Goal: Transaction & Acquisition: Book appointment/travel/reservation

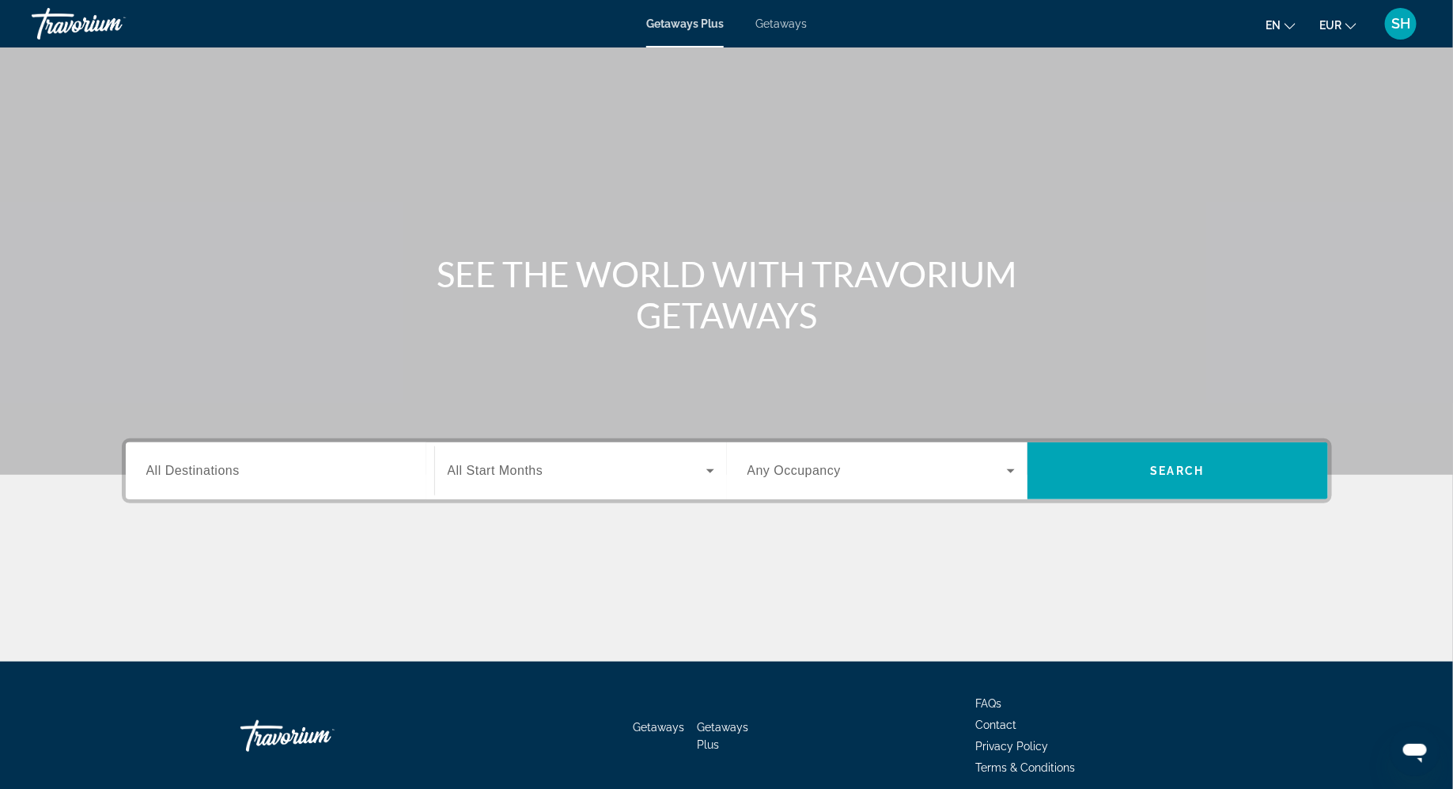
click at [301, 488] on div "Search widget" at bounding box center [279, 470] width 267 height 45
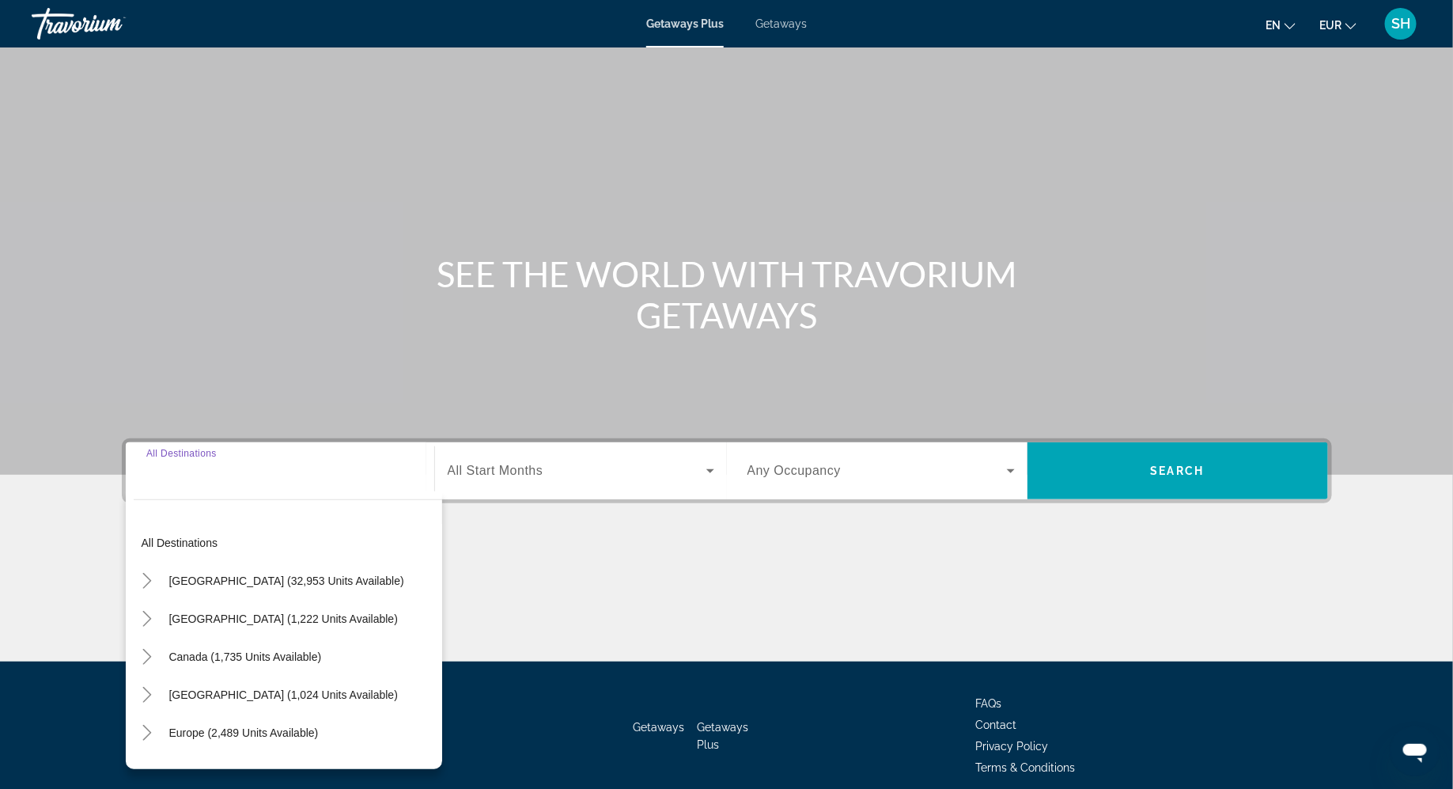
scroll to position [66, 0]
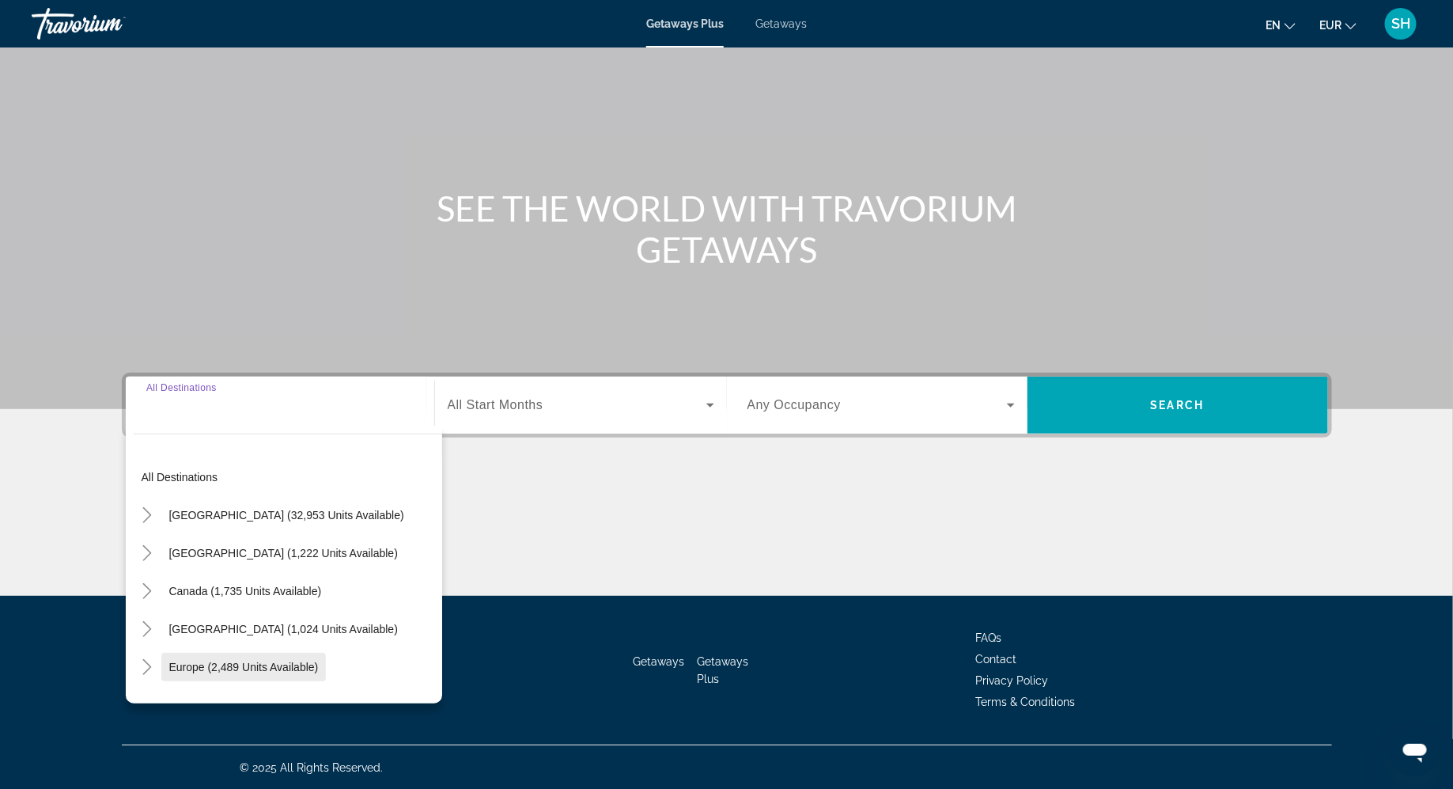
click at [278, 658] on span "Search widget" at bounding box center [243, 667] width 165 height 38
type input "**********"
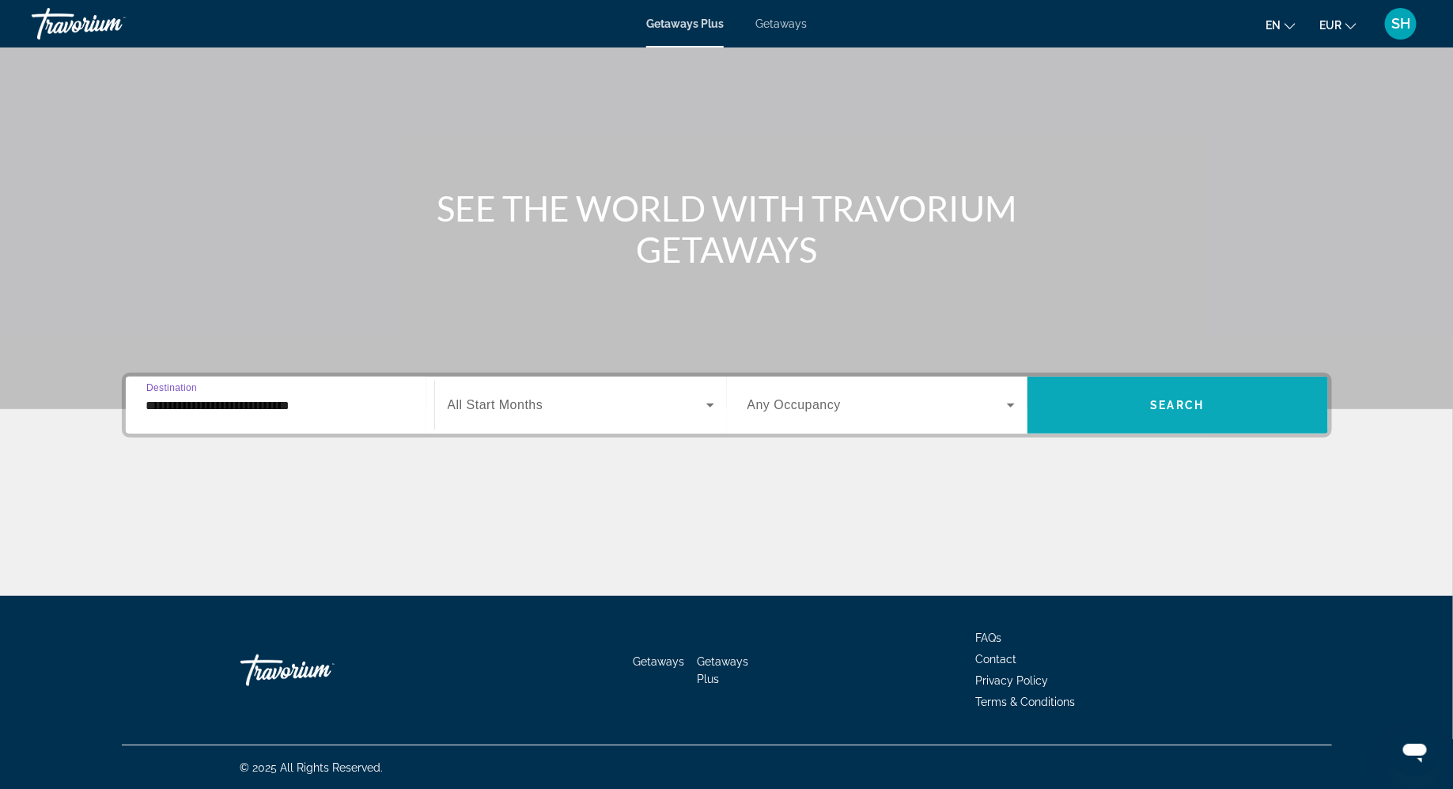
click at [1220, 404] on span "Search widget" at bounding box center [1177, 405] width 301 height 38
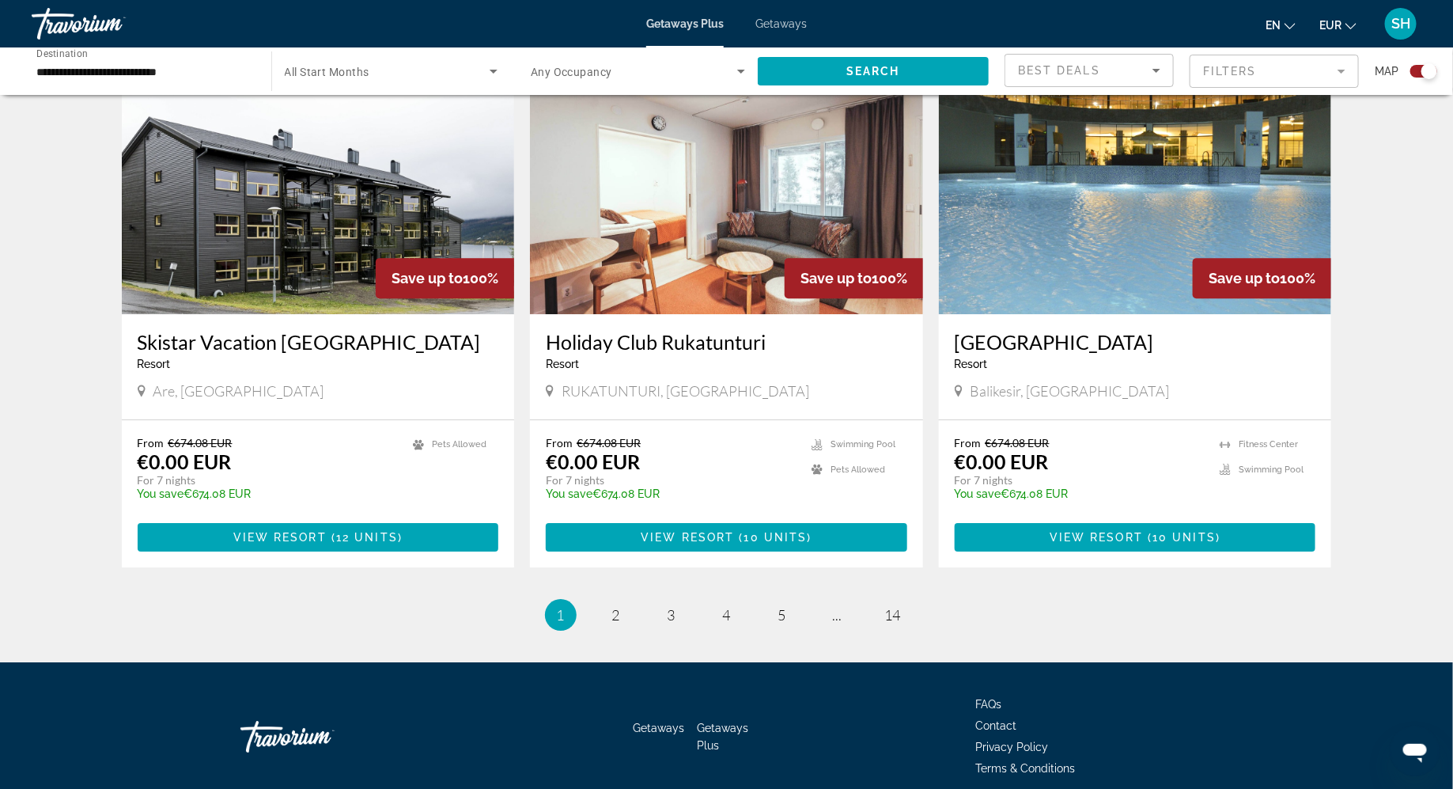
scroll to position [2258, 0]
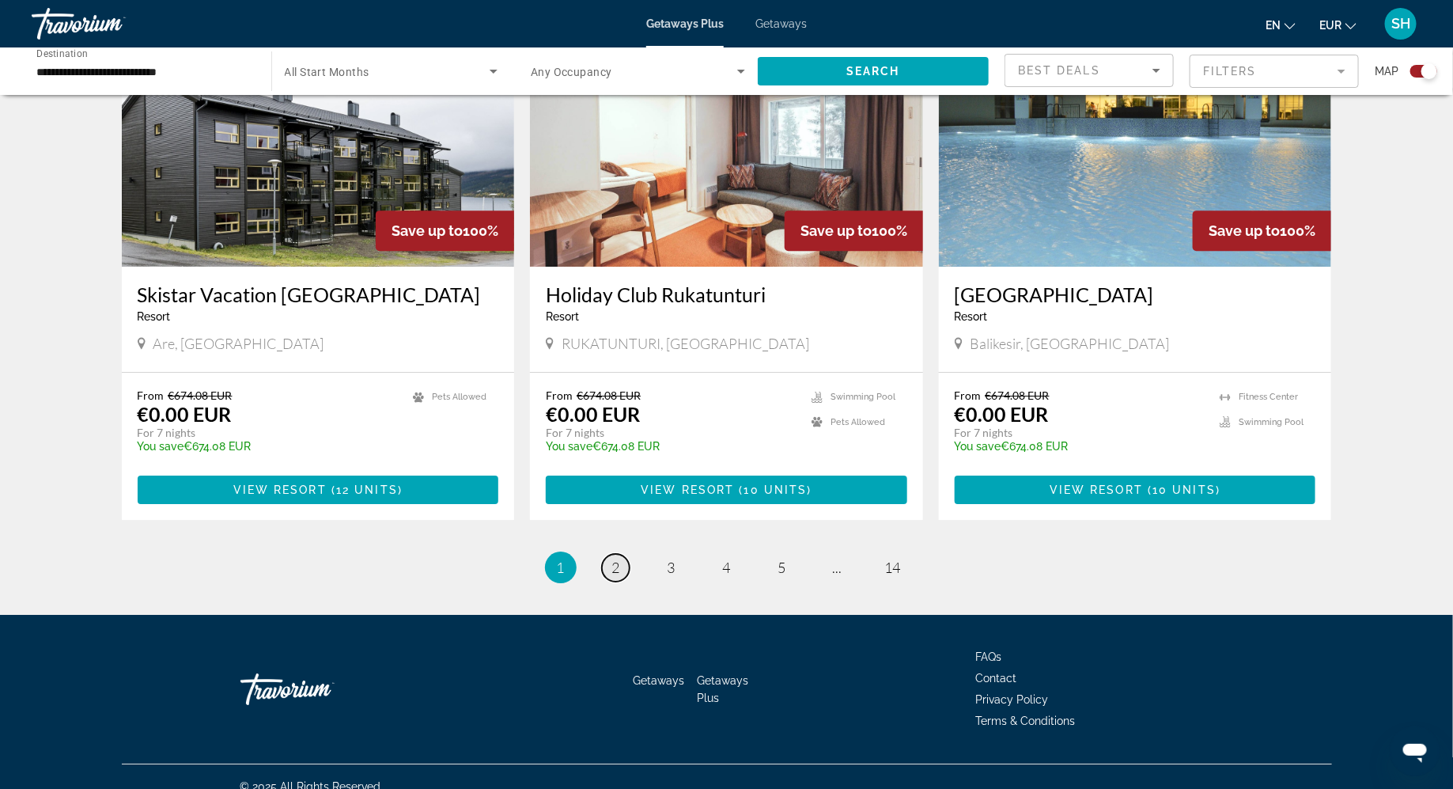
click at [615, 558] on span "2" at bounding box center [616, 566] width 8 height 17
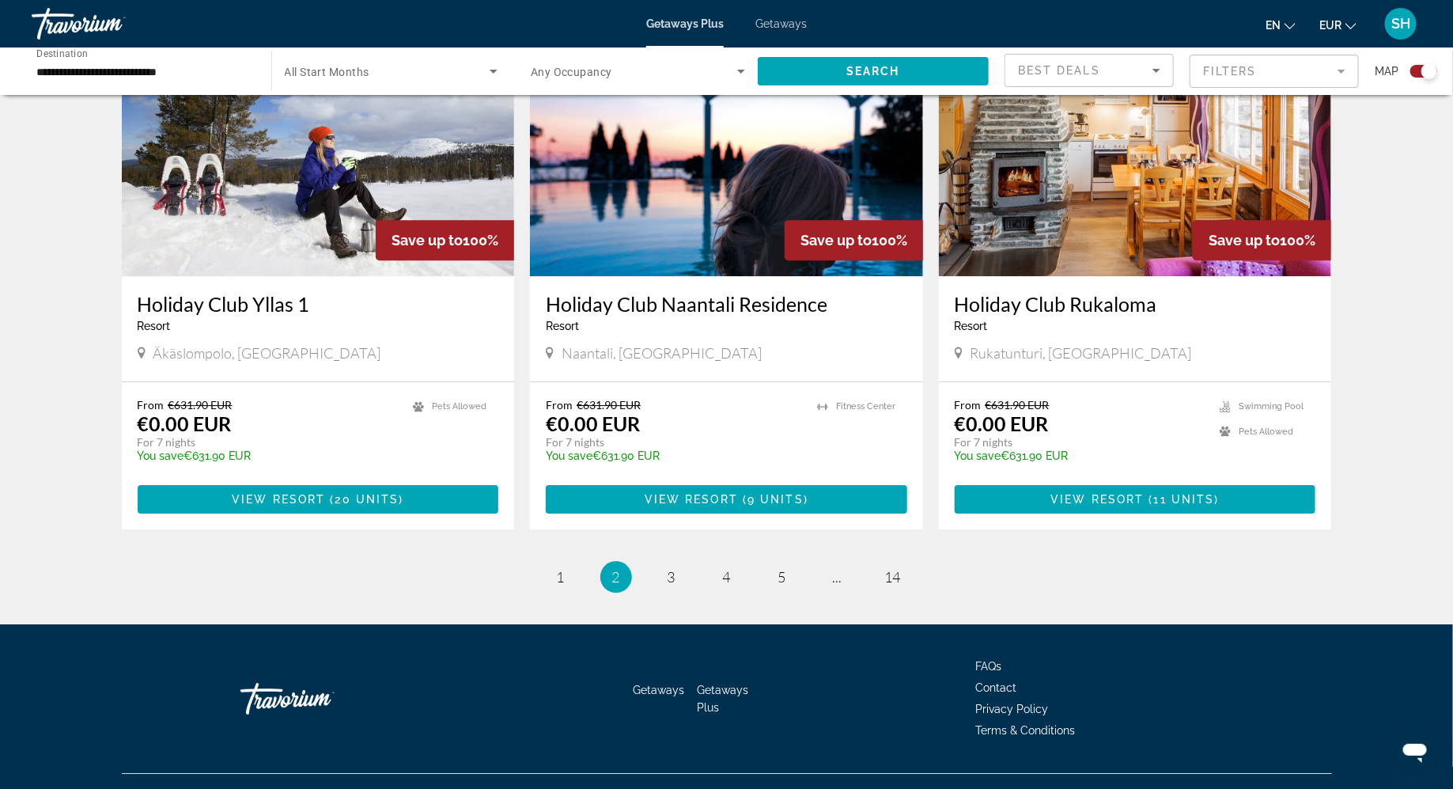
scroll to position [2258, 0]
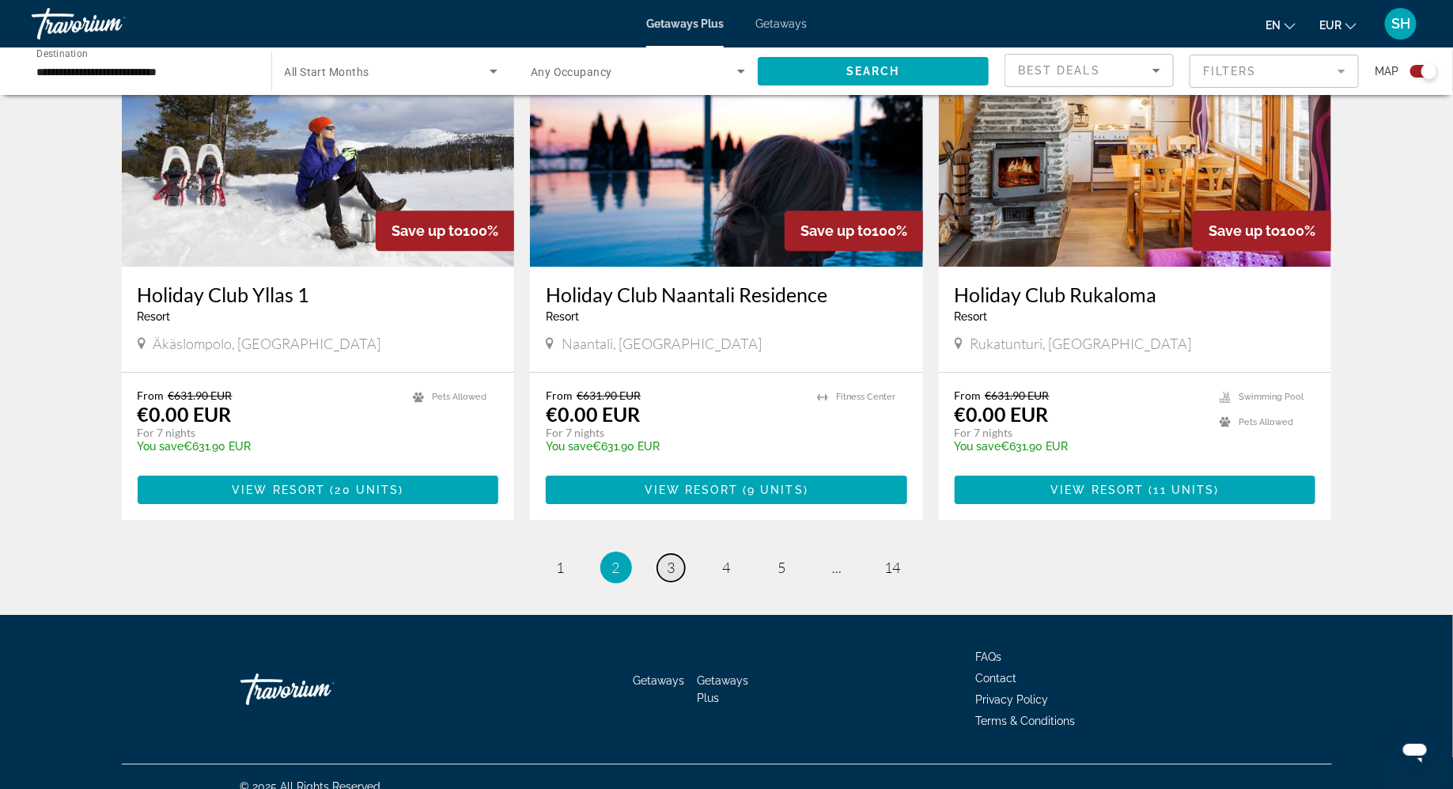
click at [675, 558] on span "3" at bounding box center [672, 566] width 8 height 17
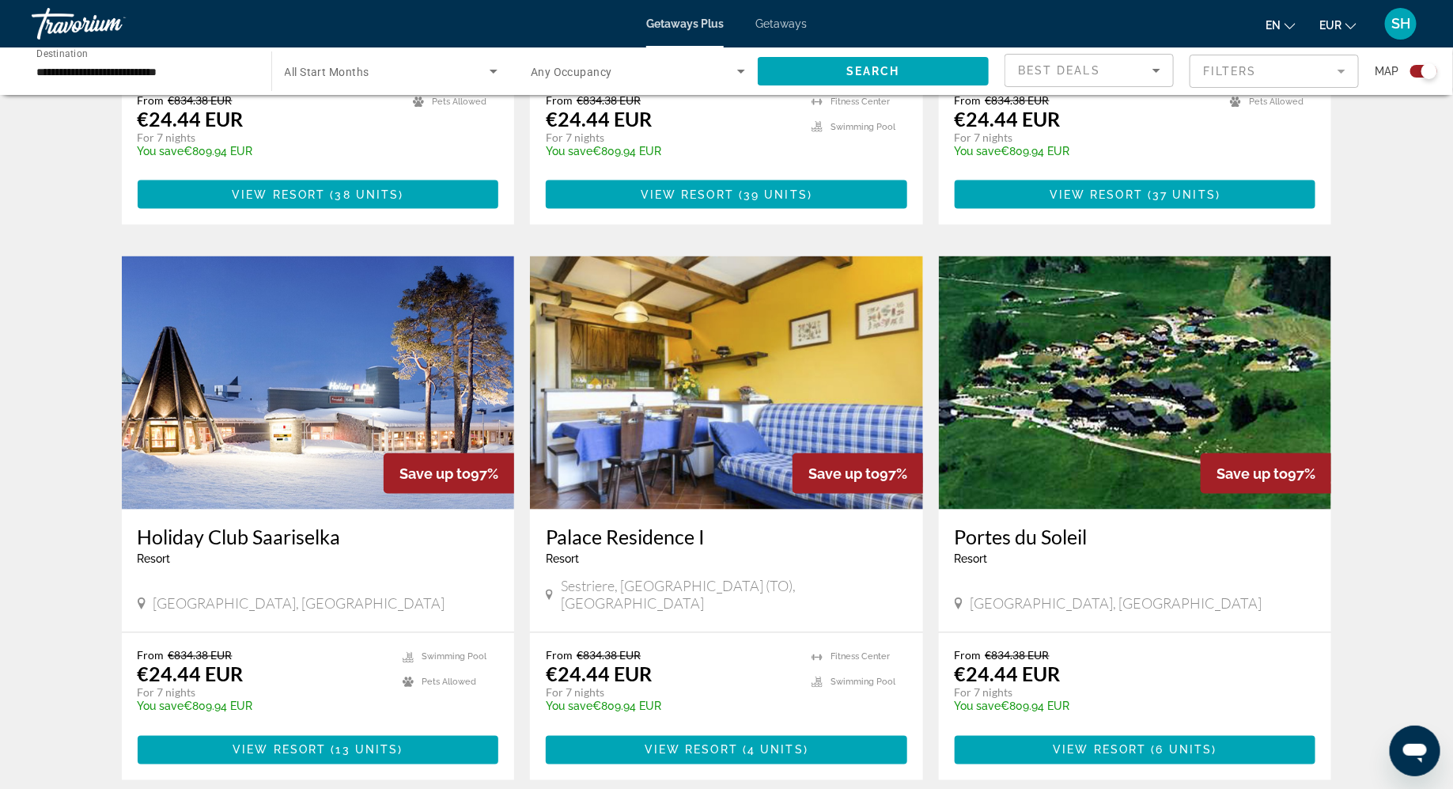
scroll to position [926, 0]
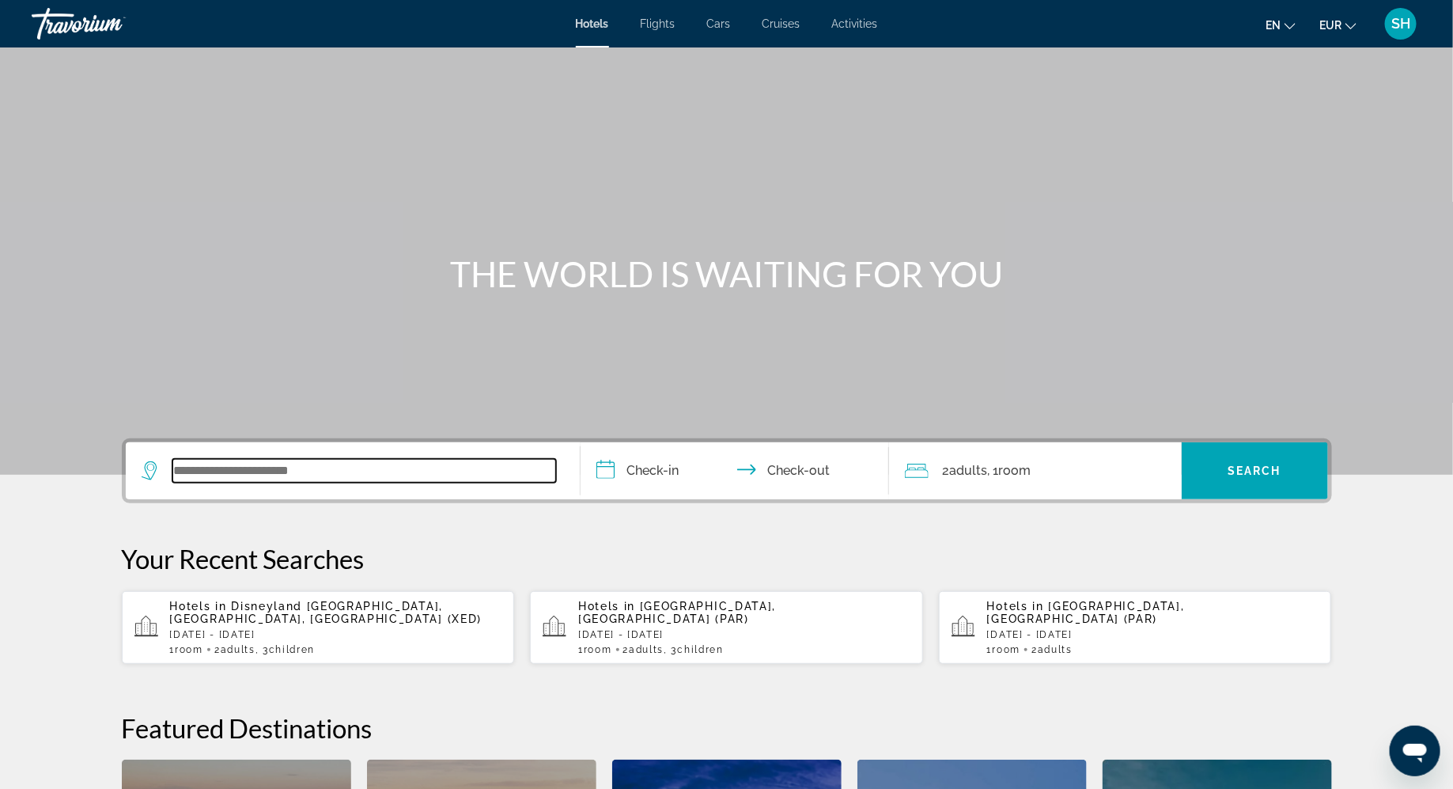
click at [263, 472] on input "Search widget" at bounding box center [364, 471] width 384 height 24
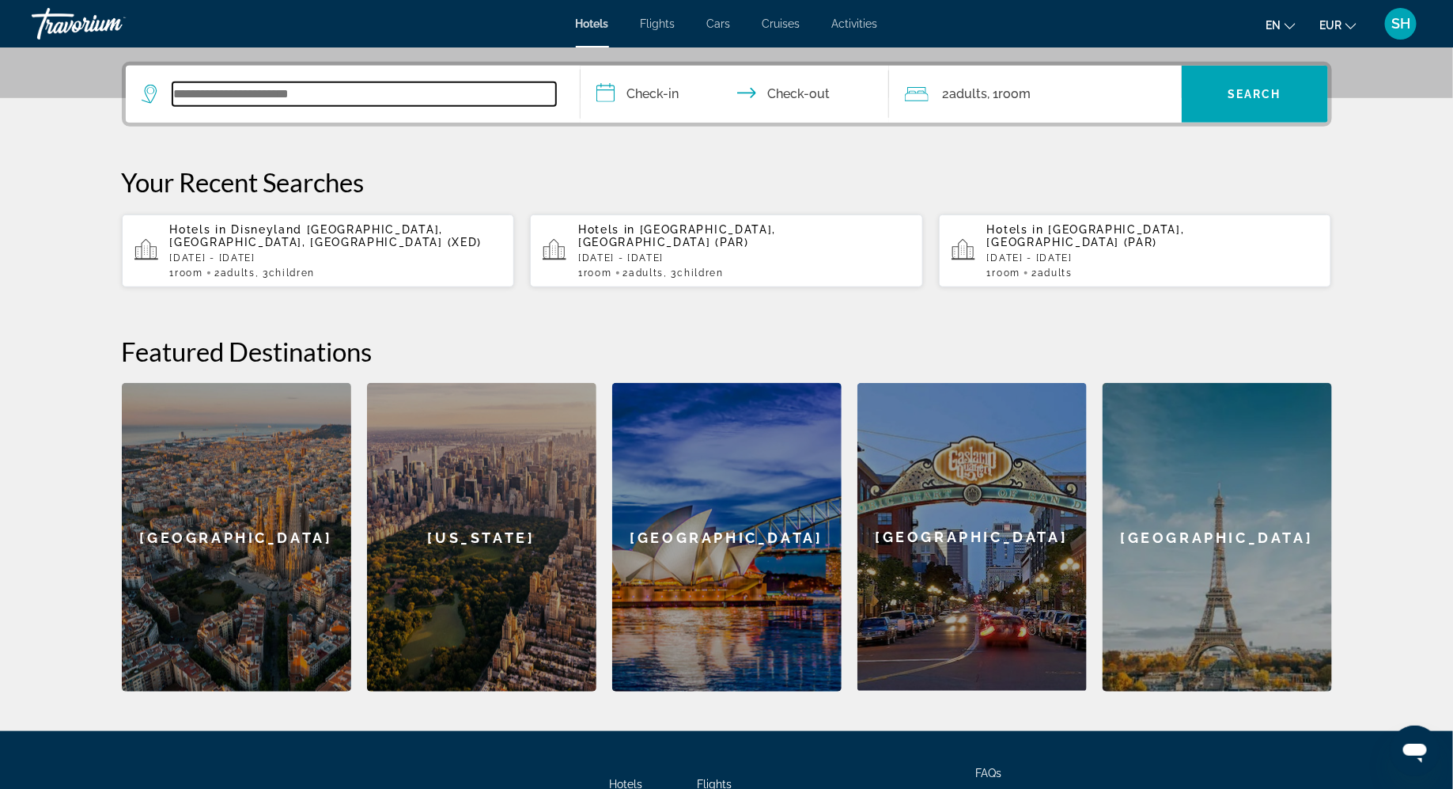
scroll to position [386, 0]
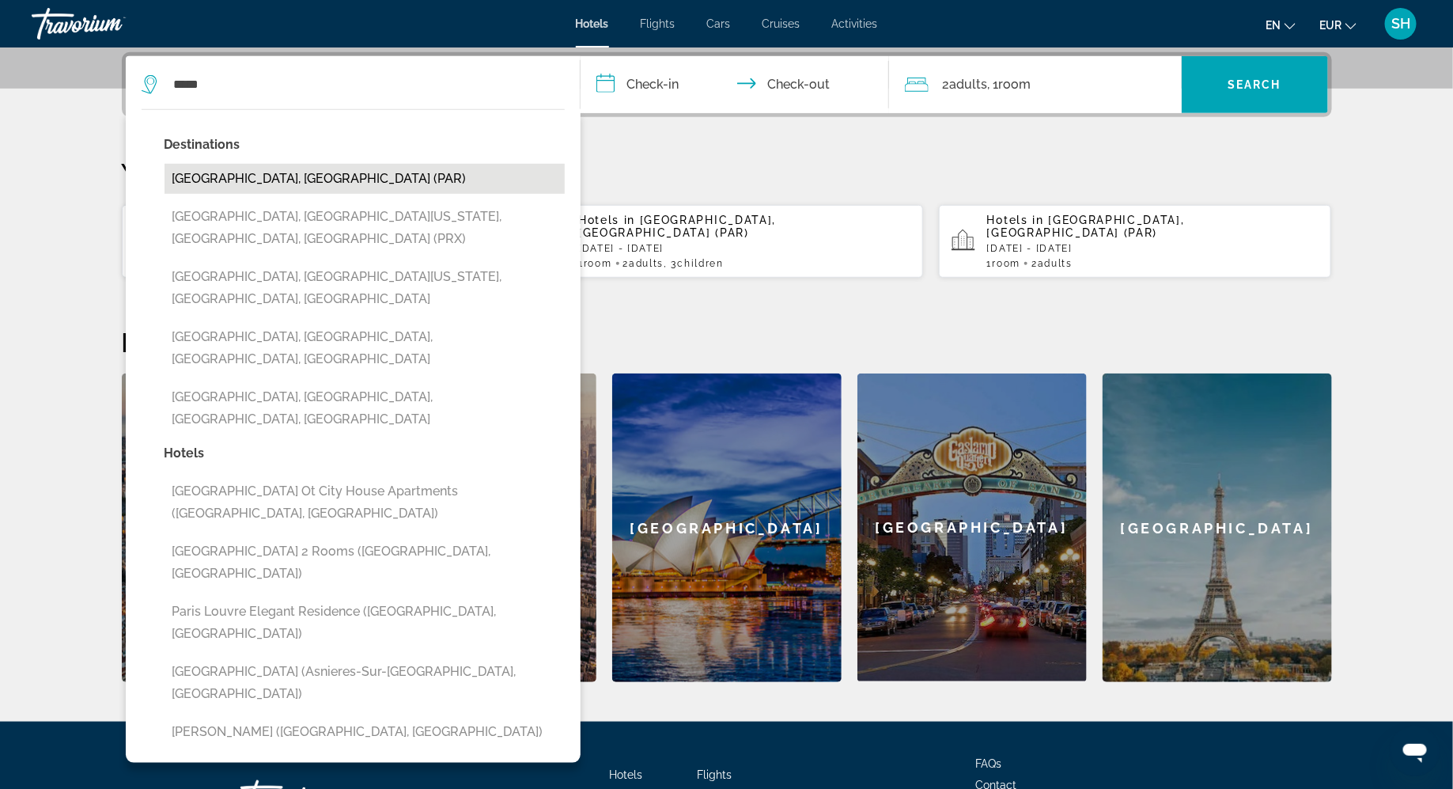
click at [244, 178] on button "[GEOGRAPHIC_DATA], [GEOGRAPHIC_DATA] (PAR)" at bounding box center [365, 179] width 400 height 30
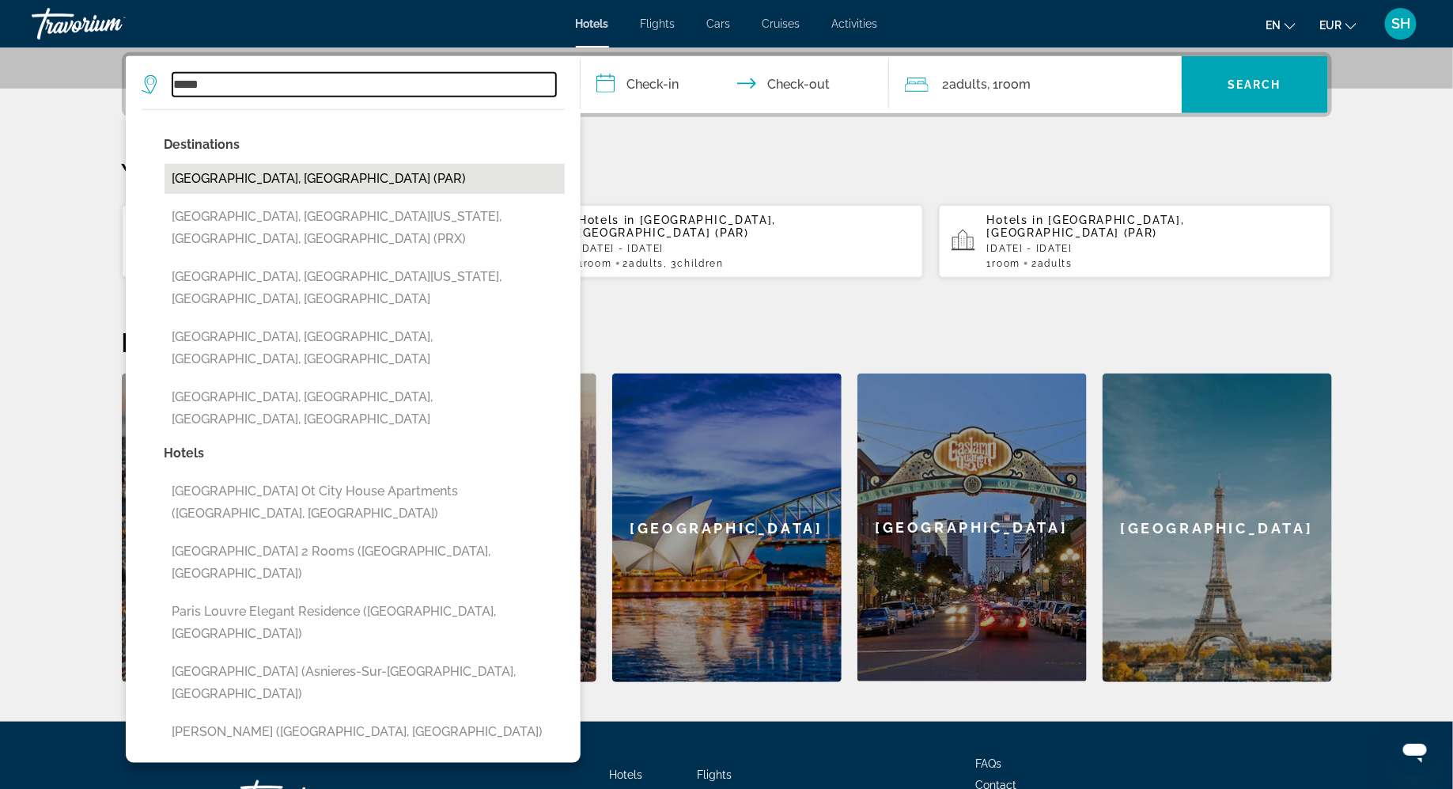
type input "**********"
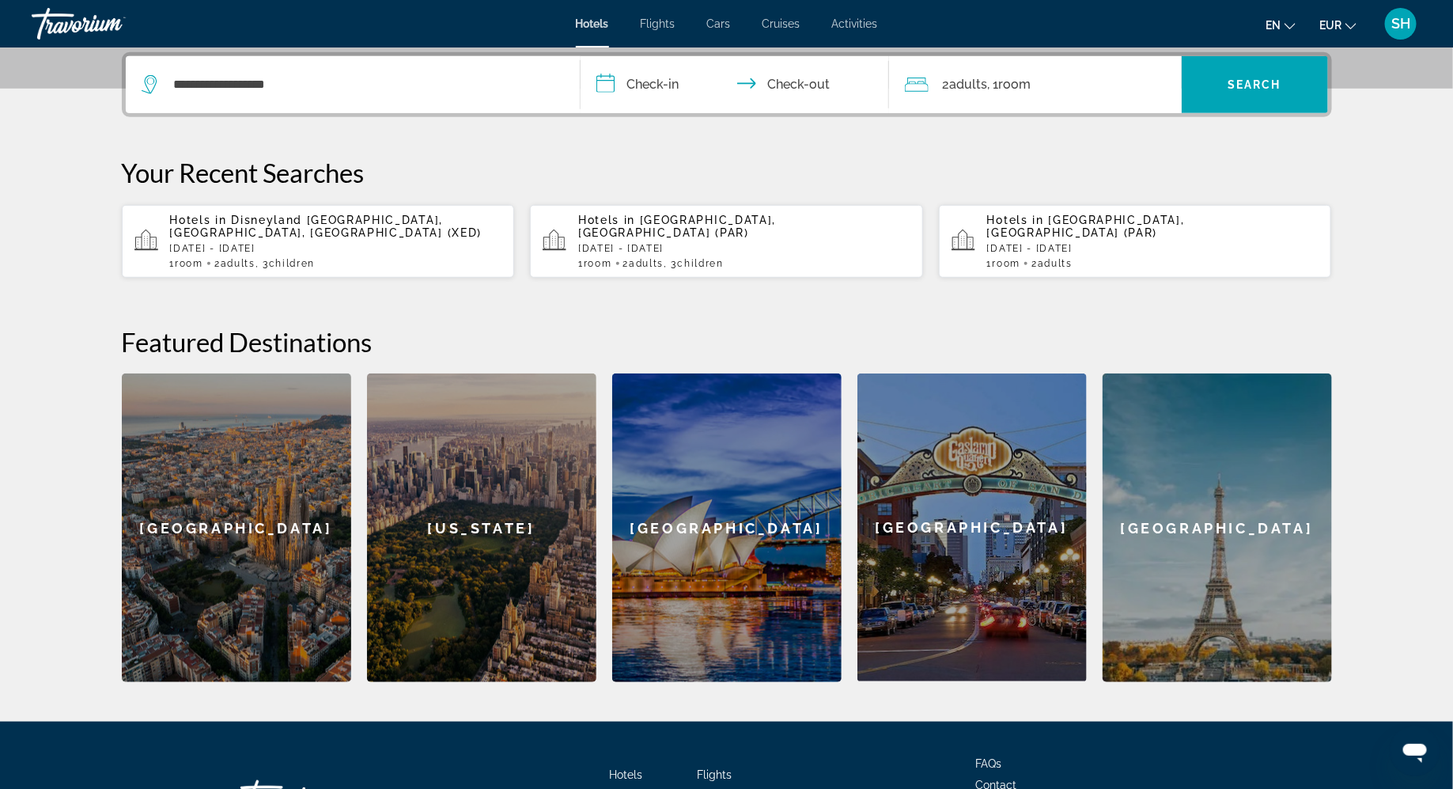
click at [639, 83] on input "**********" at bounding box center [738, 87] width 315 height 62
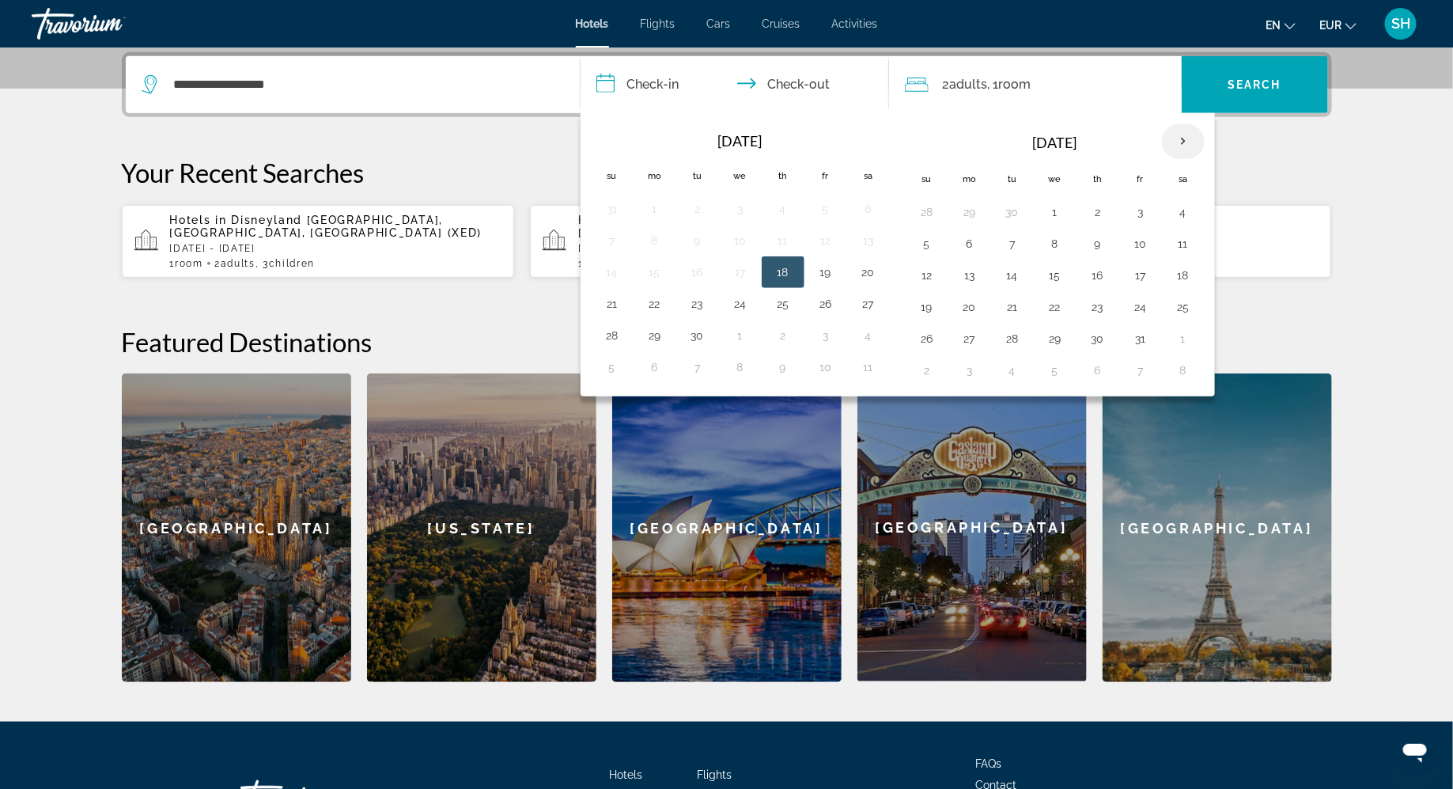
click at [1180, 139] on th "Next month" at bounding box center [1183, 141] width 43 height 35
click at [820, 330] on button "28" at bounding box center [825, 338] width 25 height 22
click at [613, 368] on button "30" at bounding box center [611, 370] width 25 height 22
type input "**********"
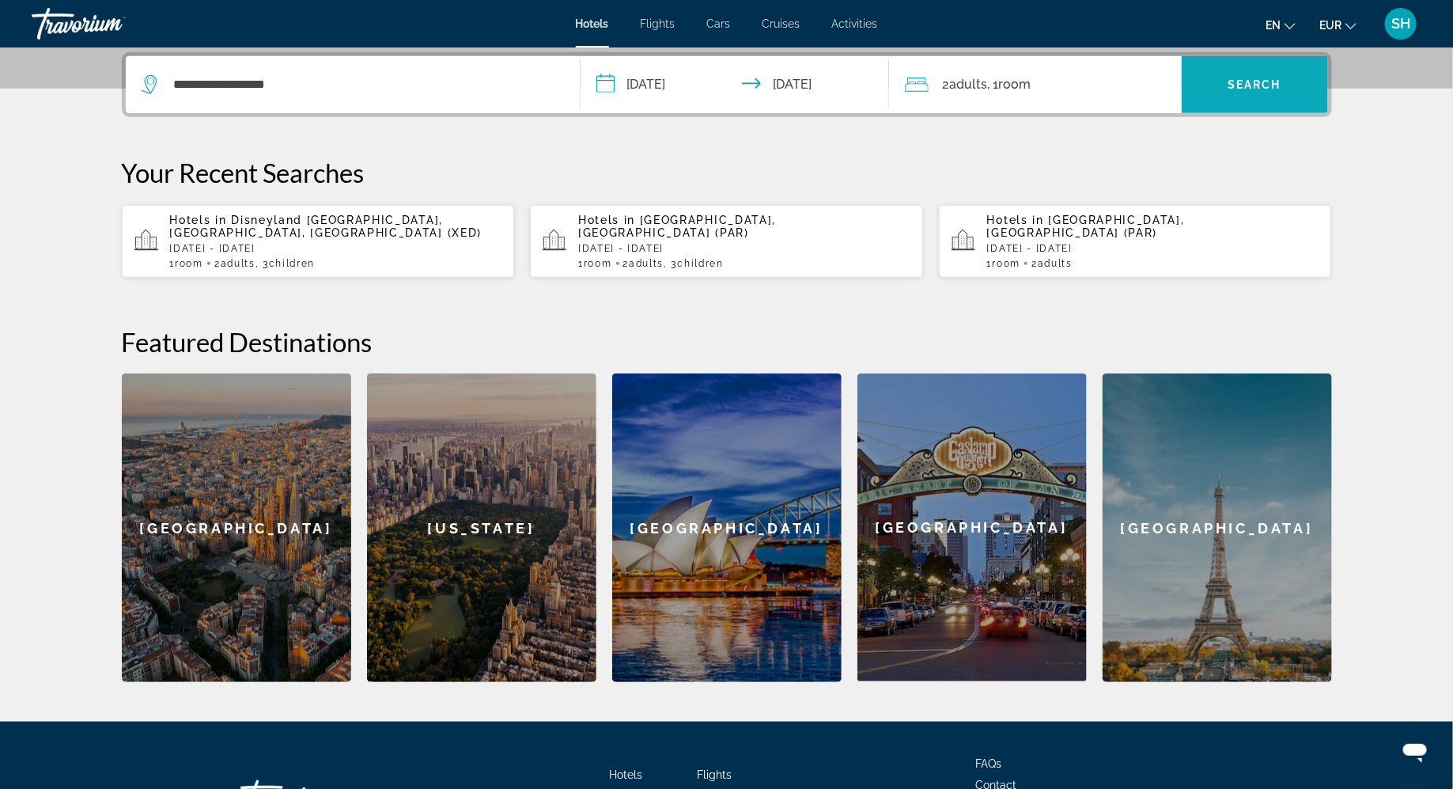
click at [1229, 85] on span "Search" at bounding box center [1254, 84] width 54 height 13
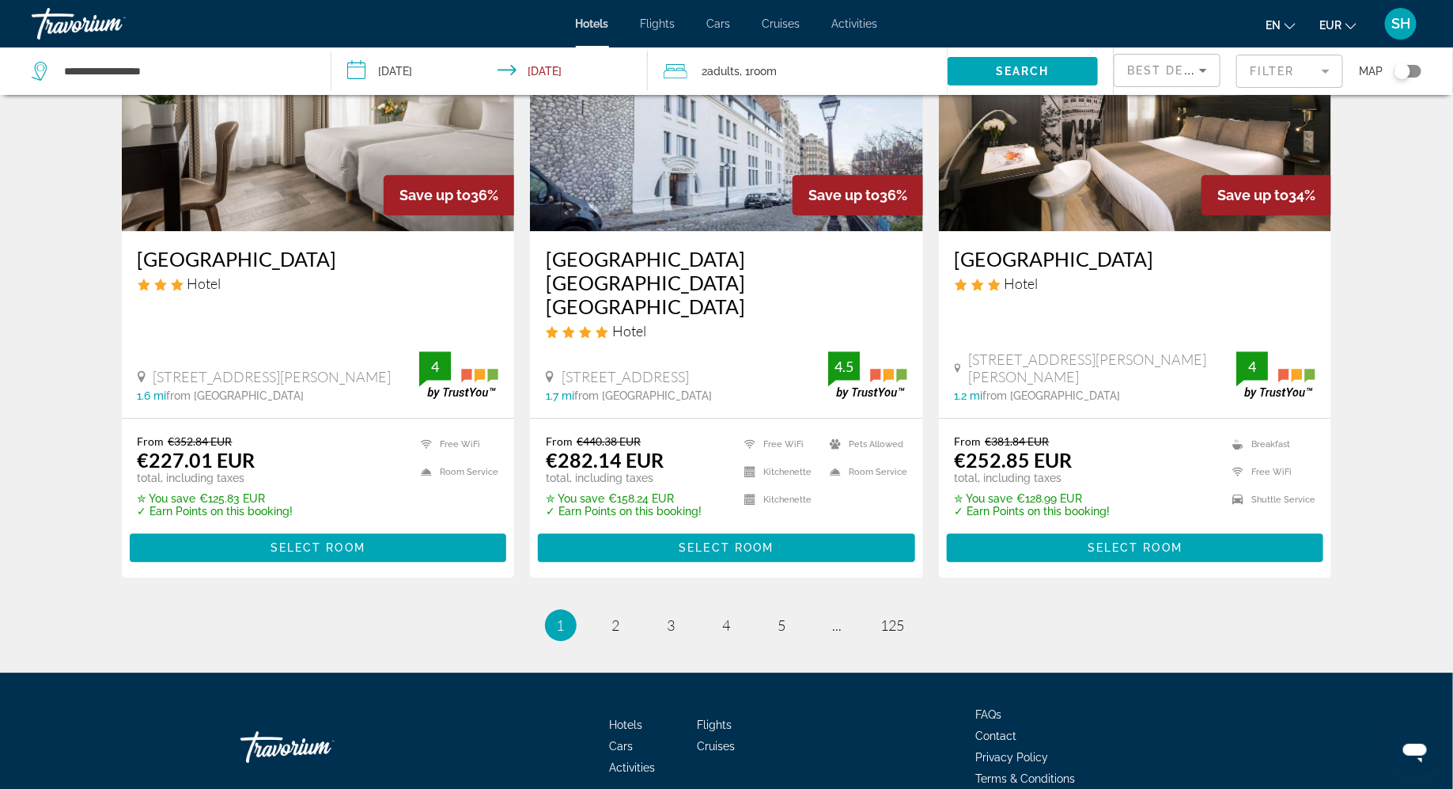
scroll to position [1999, 0]
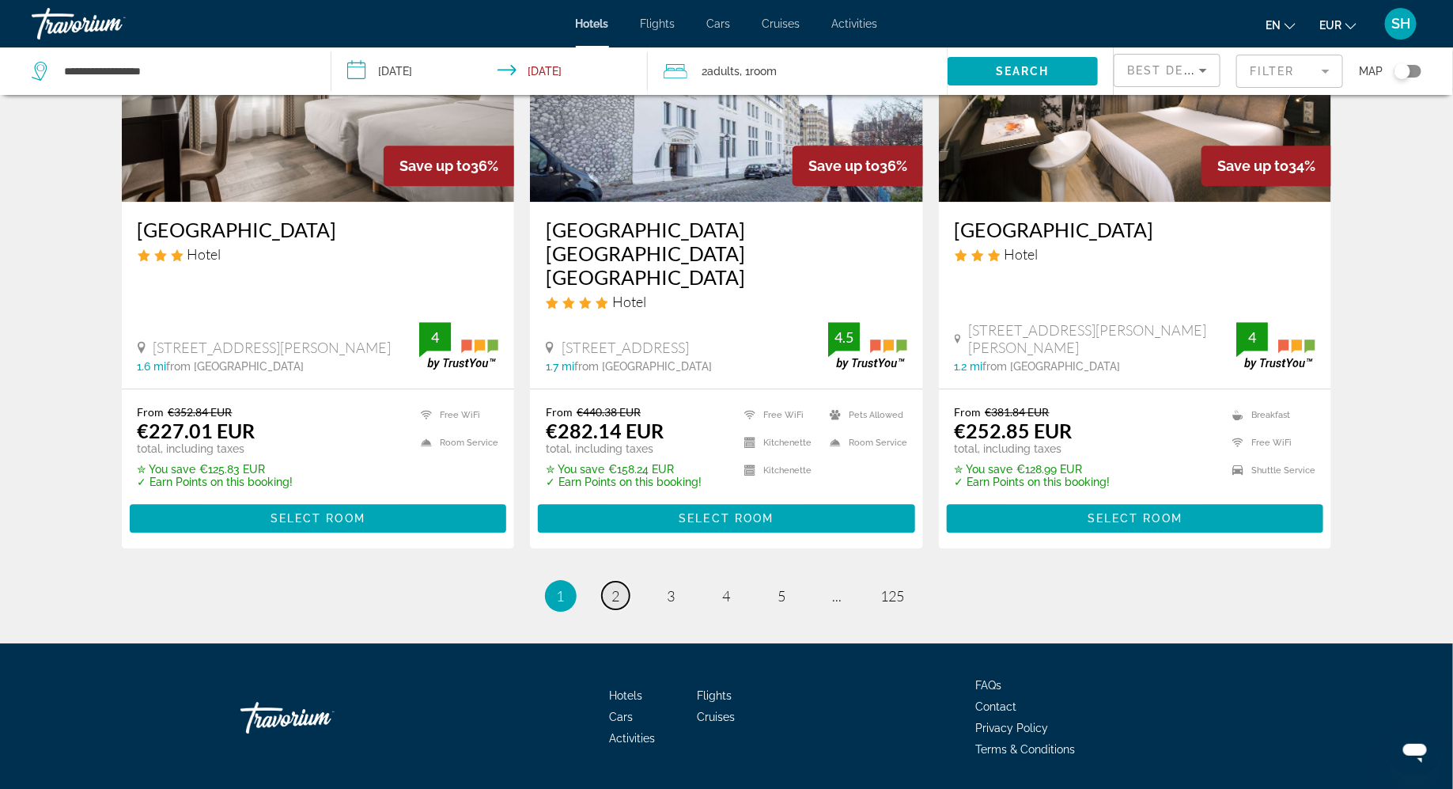
click at [613, 587] on span "2" at bounding box center [616, 595] width 8 height 17
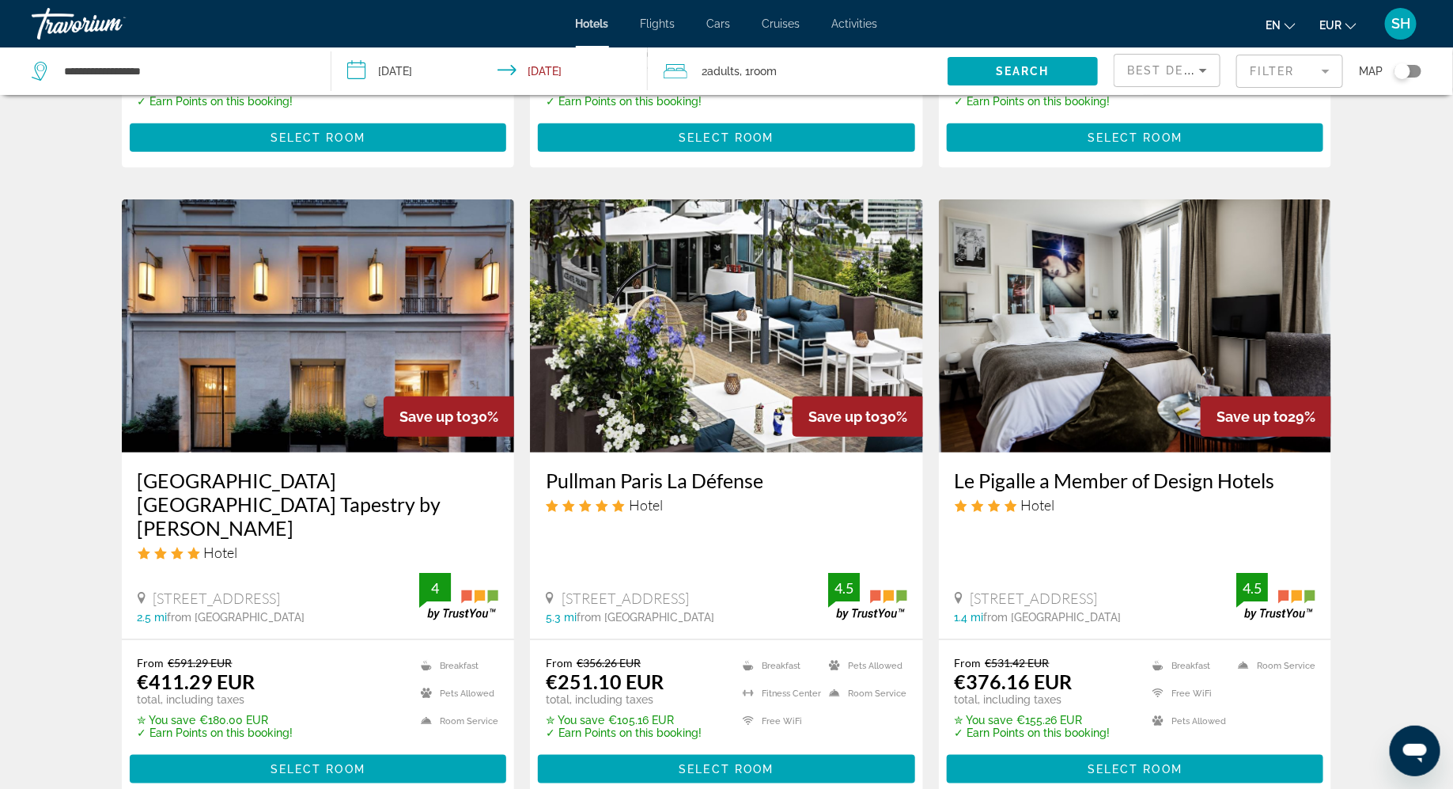
scroll to position [563, 0]
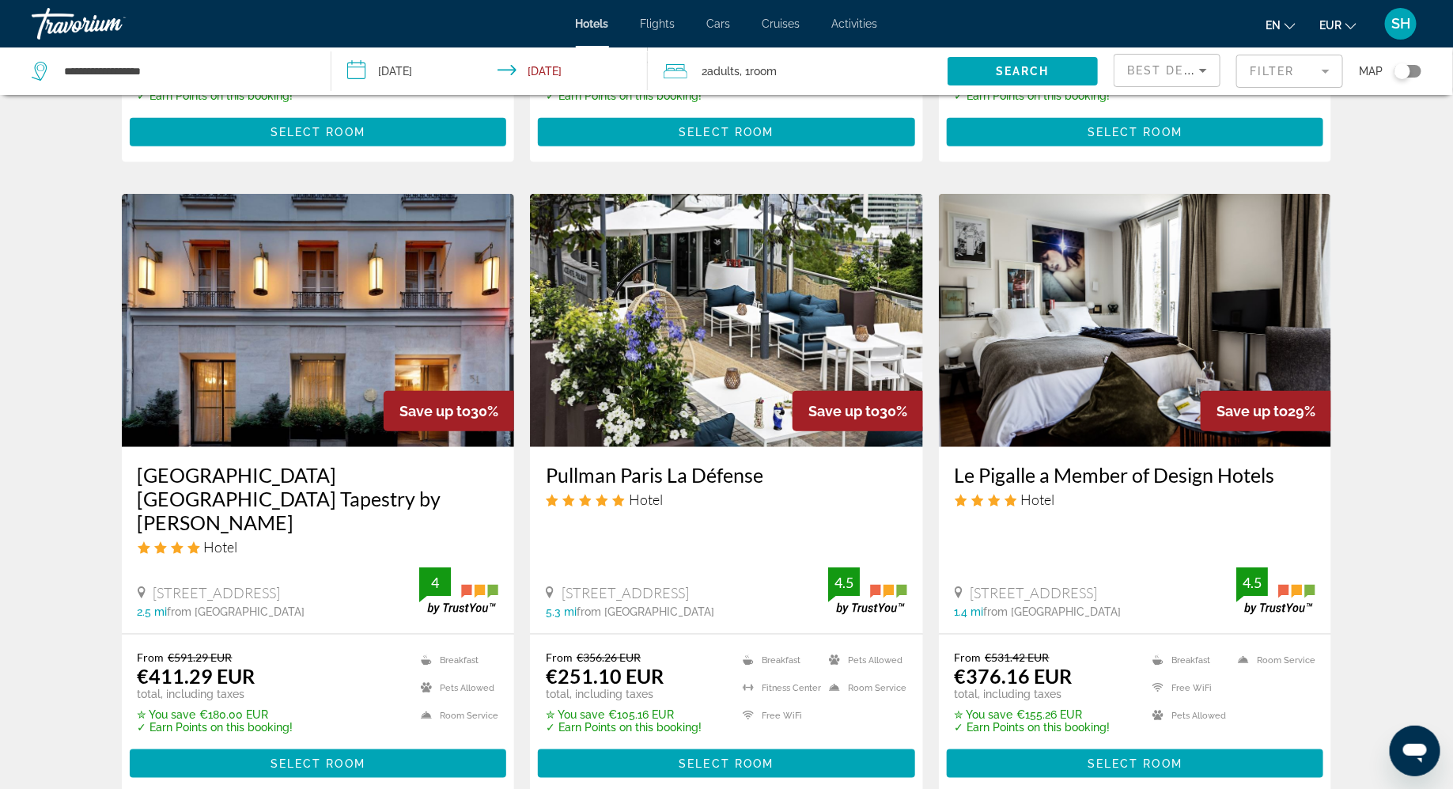
click at [612, 584] on span "[STREET_ADDRESS]" at bounding box center [625, 592] width 127 height 17
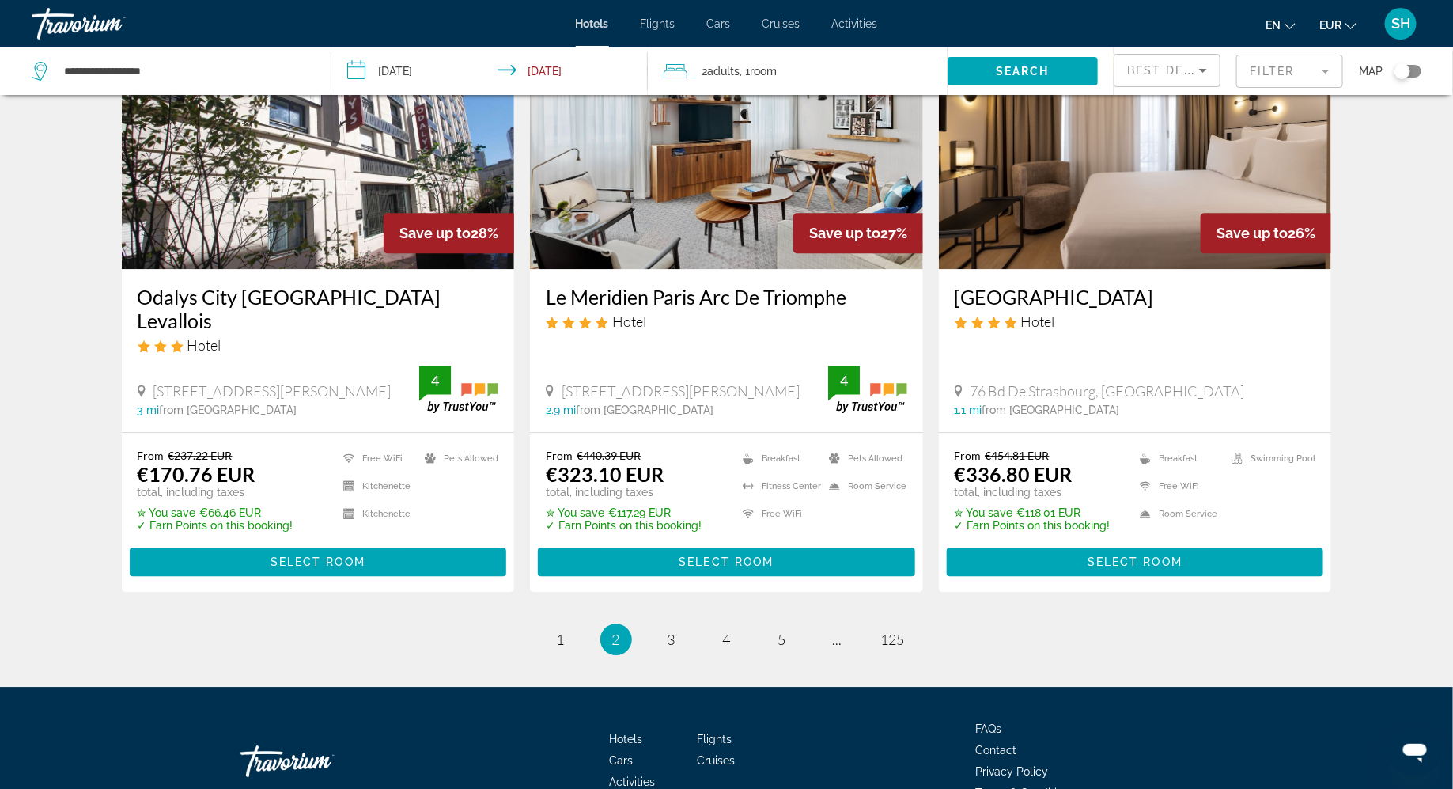
scroll to position [1962, 0]
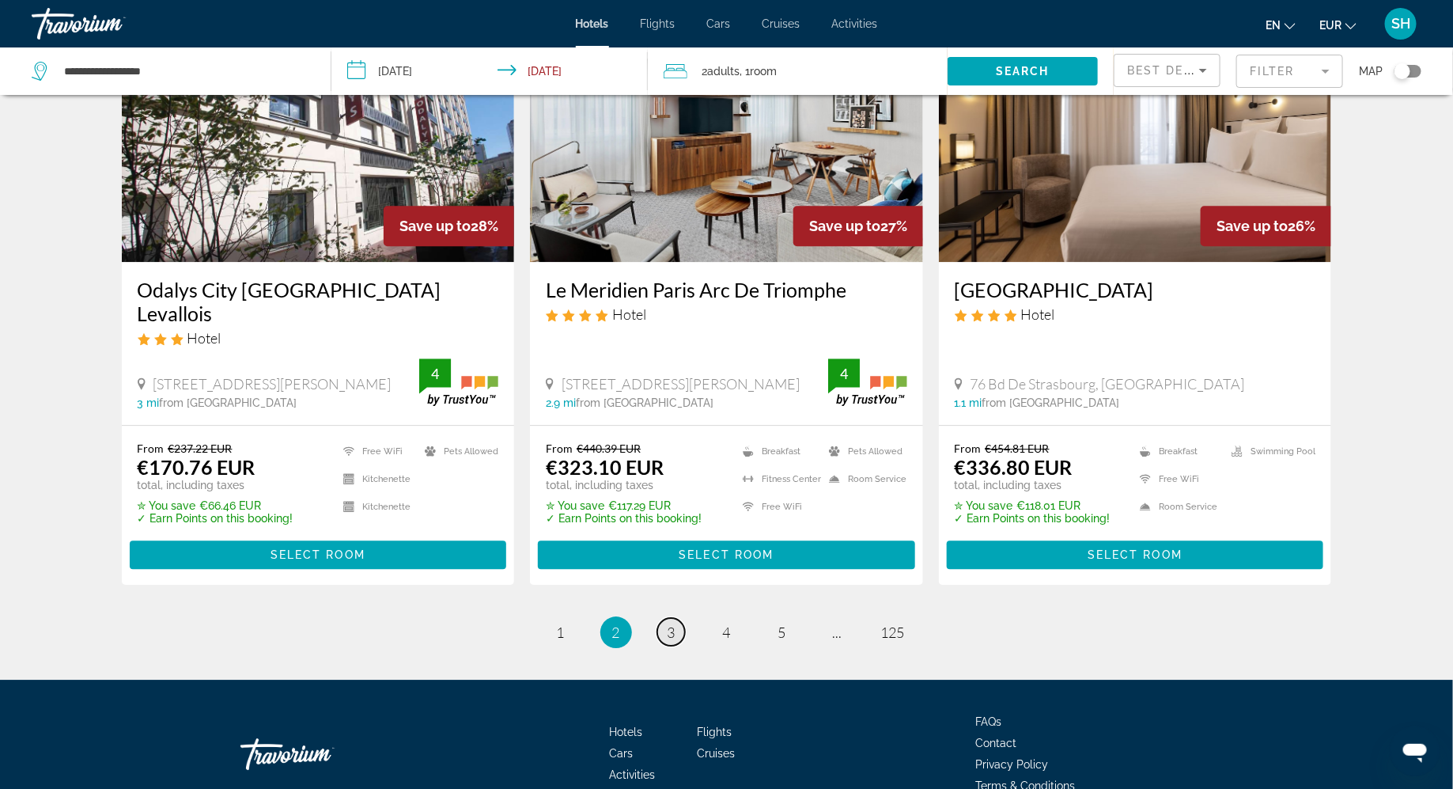
click at [671, 623] on span "3" at bounding box center [672, 631] width 8 height 17
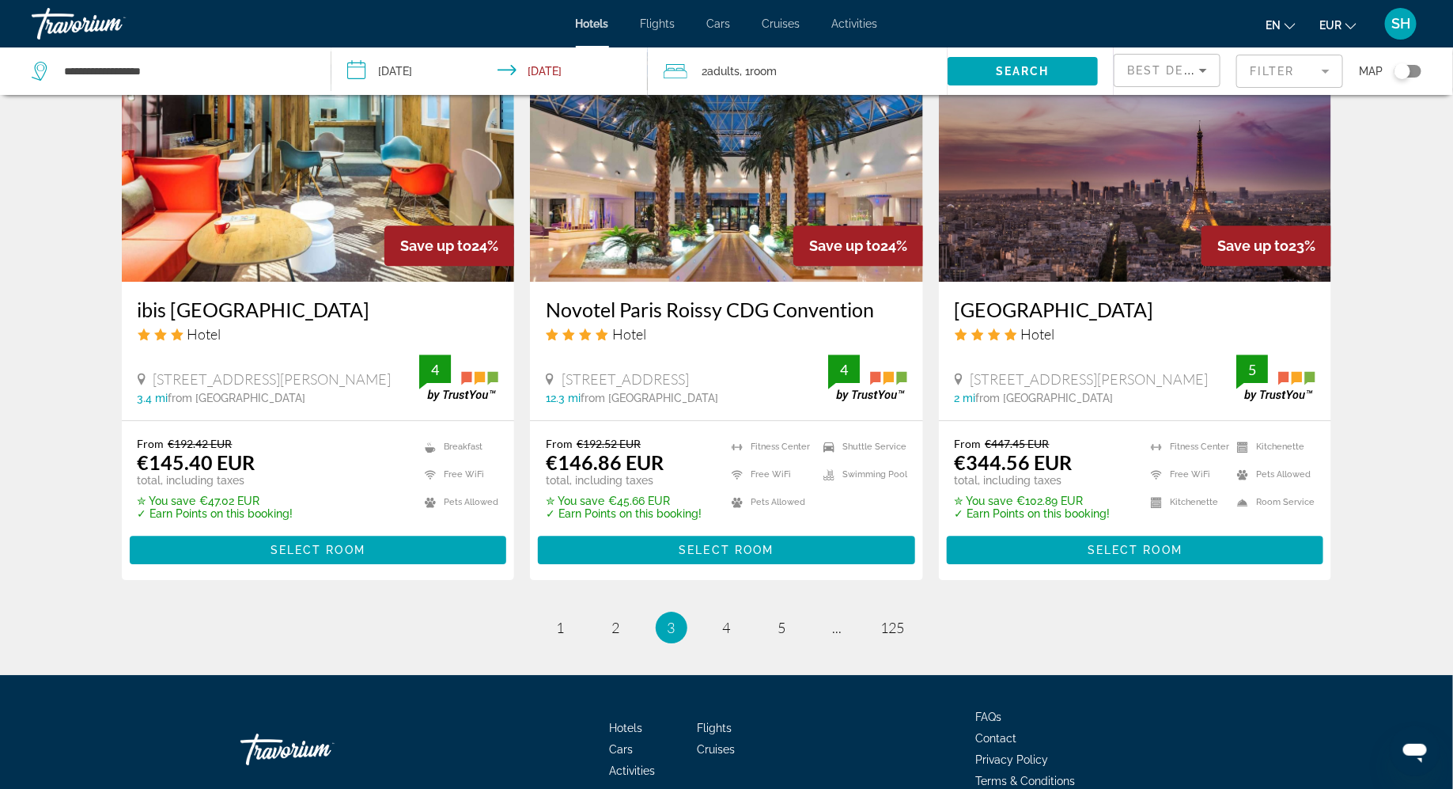
scroll to position [2023, 0]
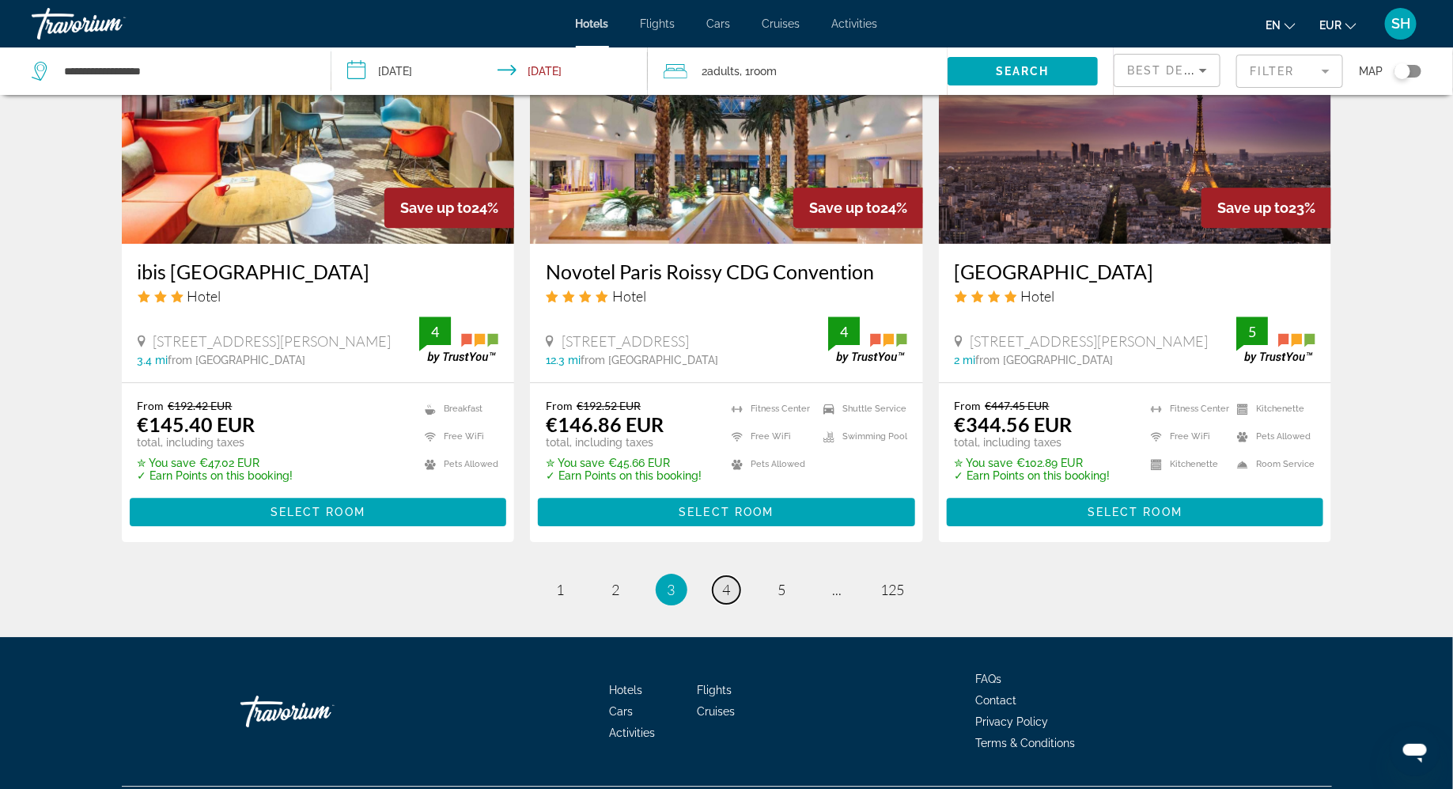
click at [728, 581] on span "4" at bounding box center [727, 589] width 8 height 17
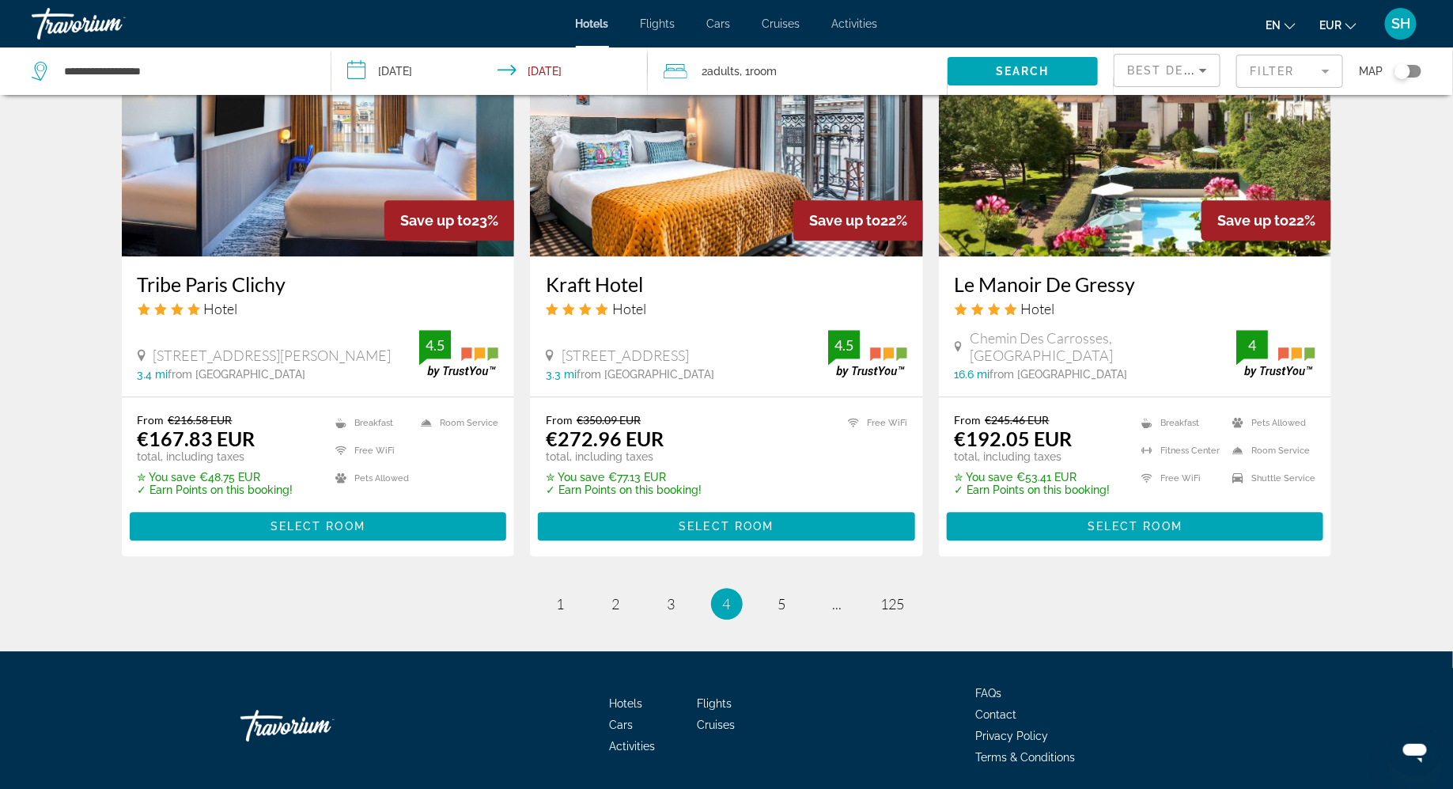
scroll to position [1976, 0]
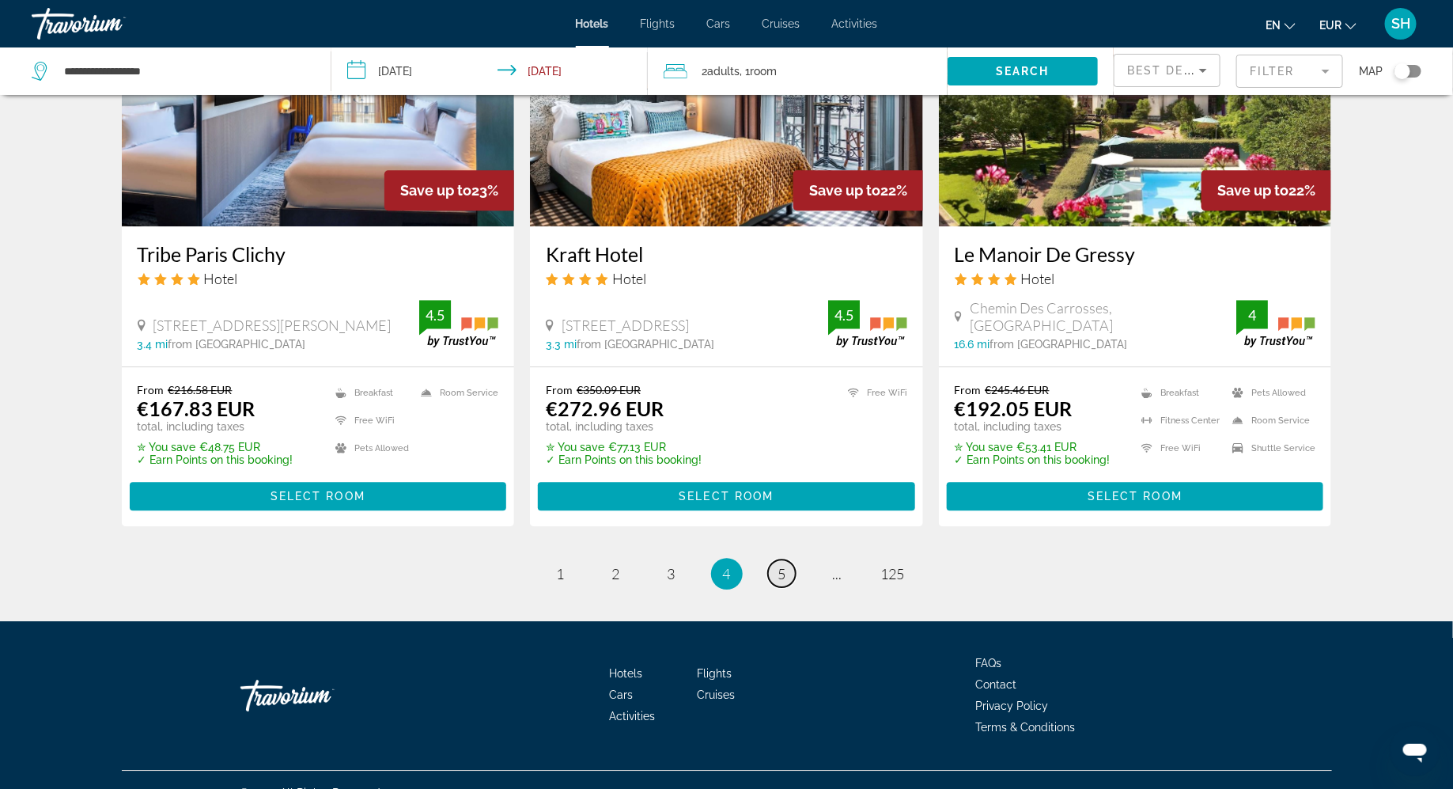
click at [778, 565] on span "5" at bounding box center [782, 573] width 8 height 17
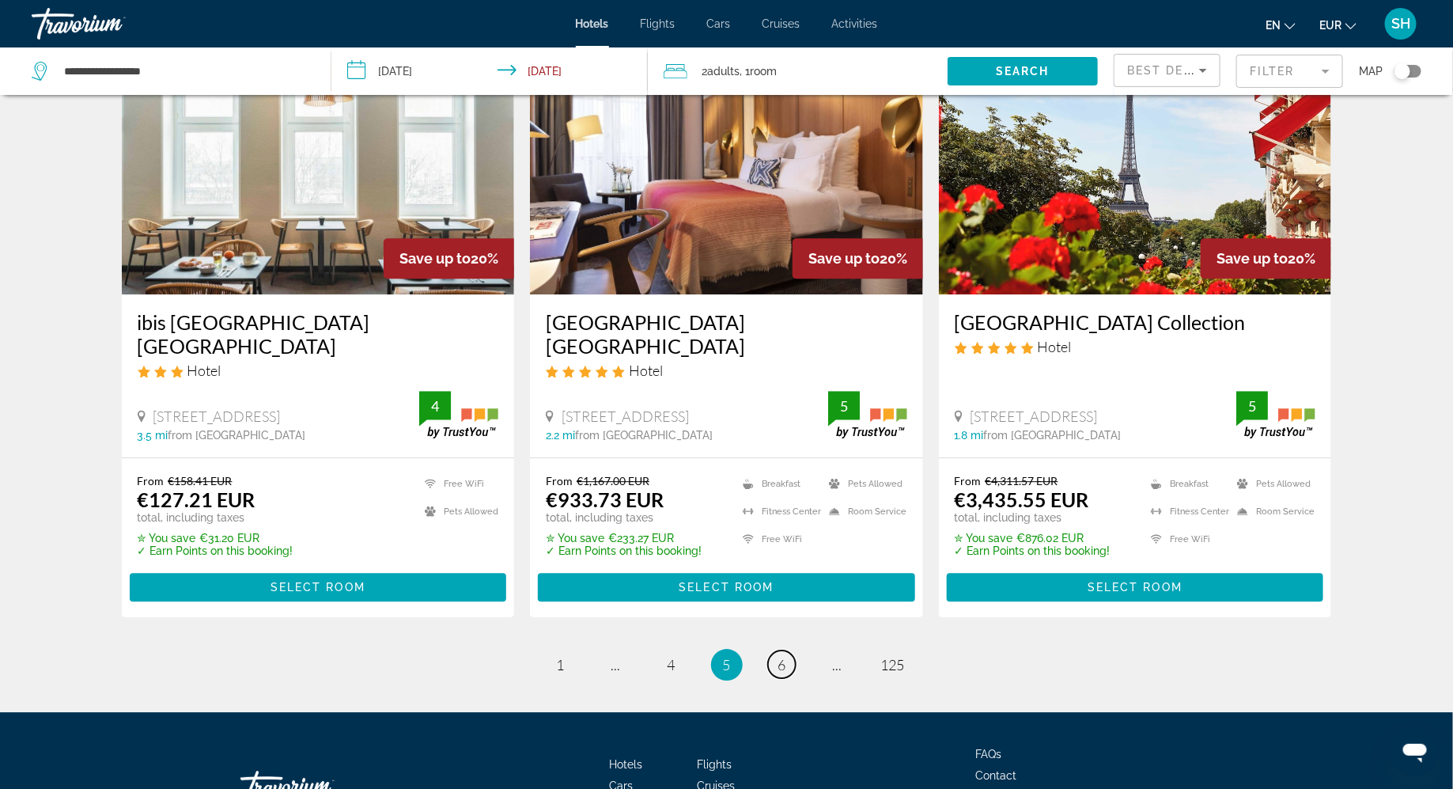
scroll to position [1975, 0]
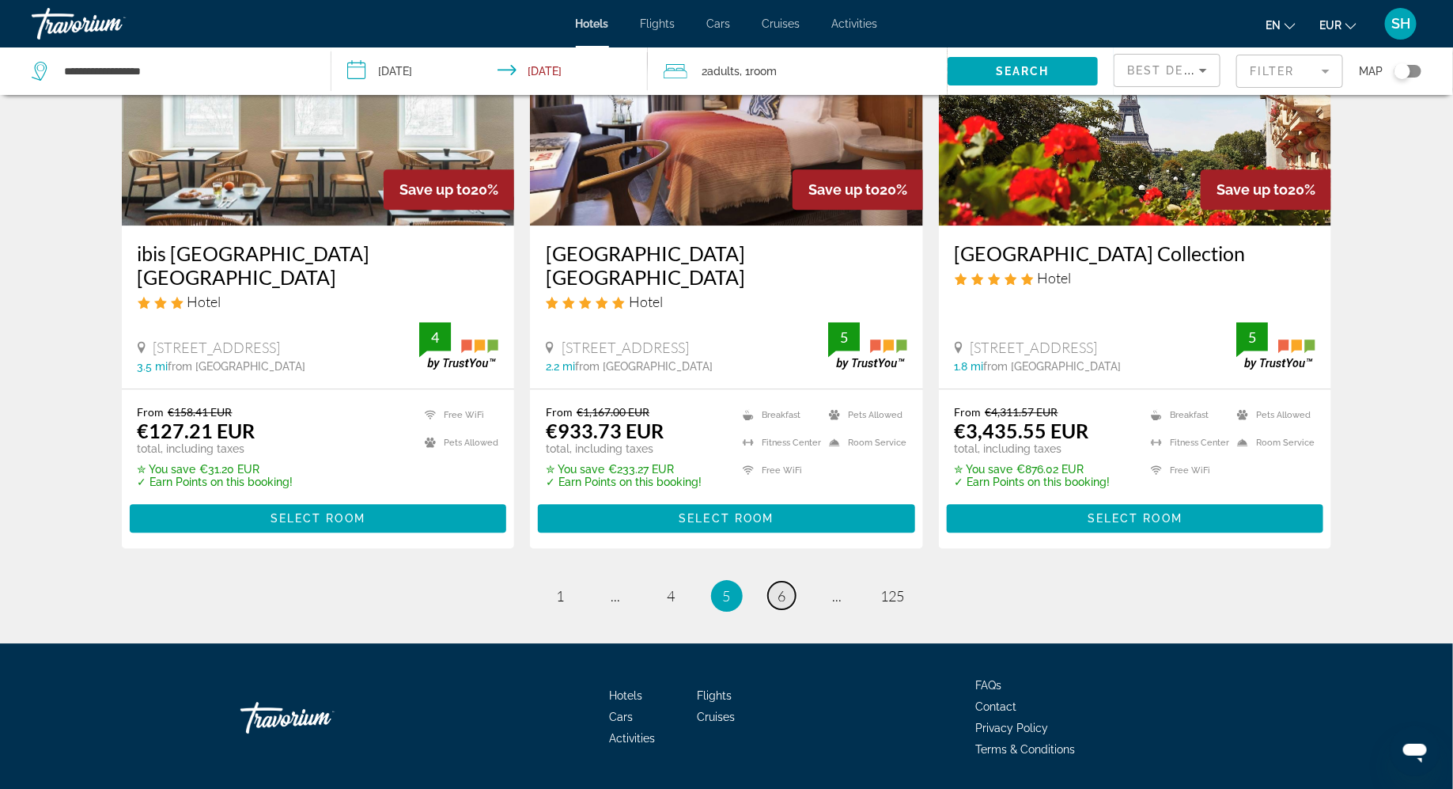
click at [787, 581] on link "page 6" at bounding box center [782, 595] width 28 height 28
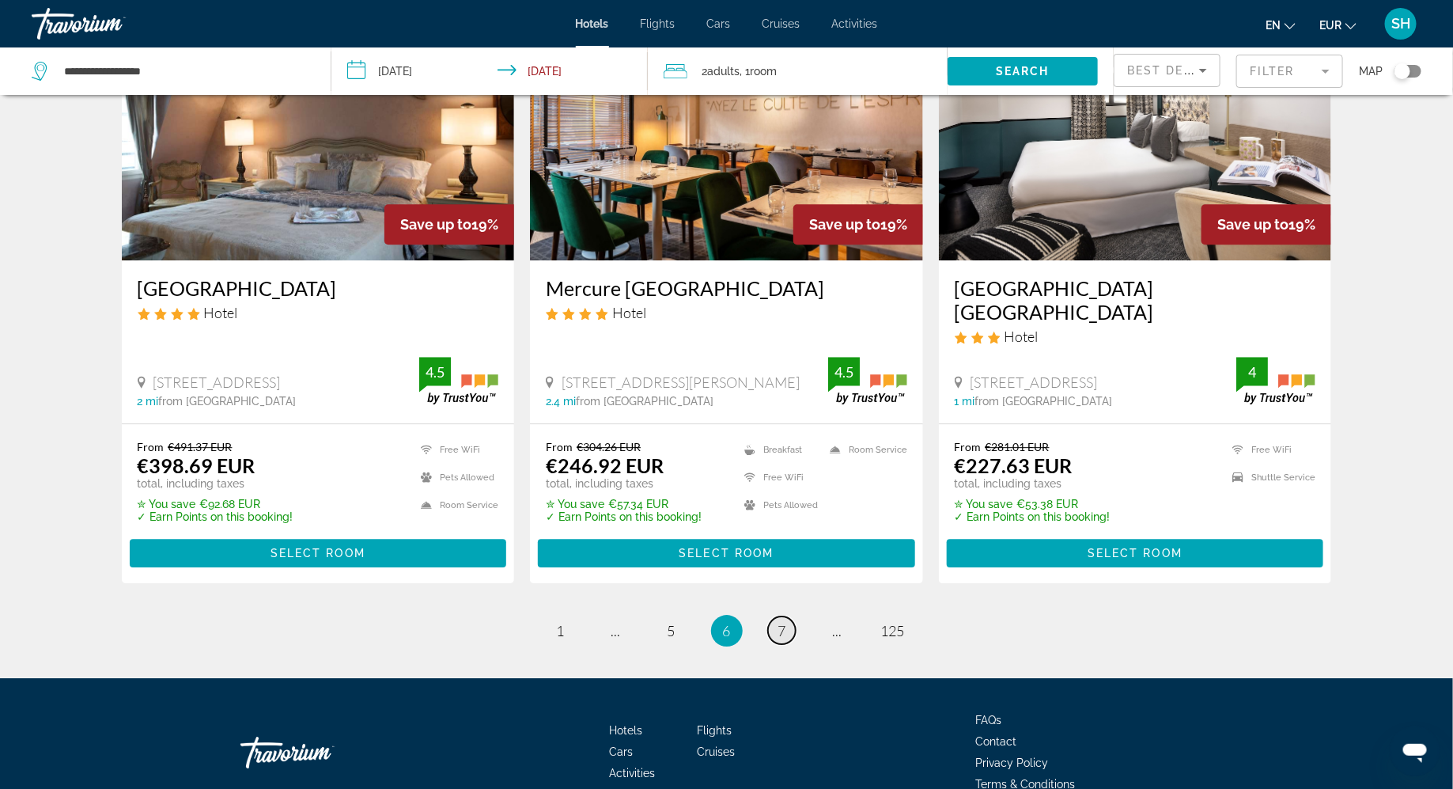
scroll to position [1999, 0]
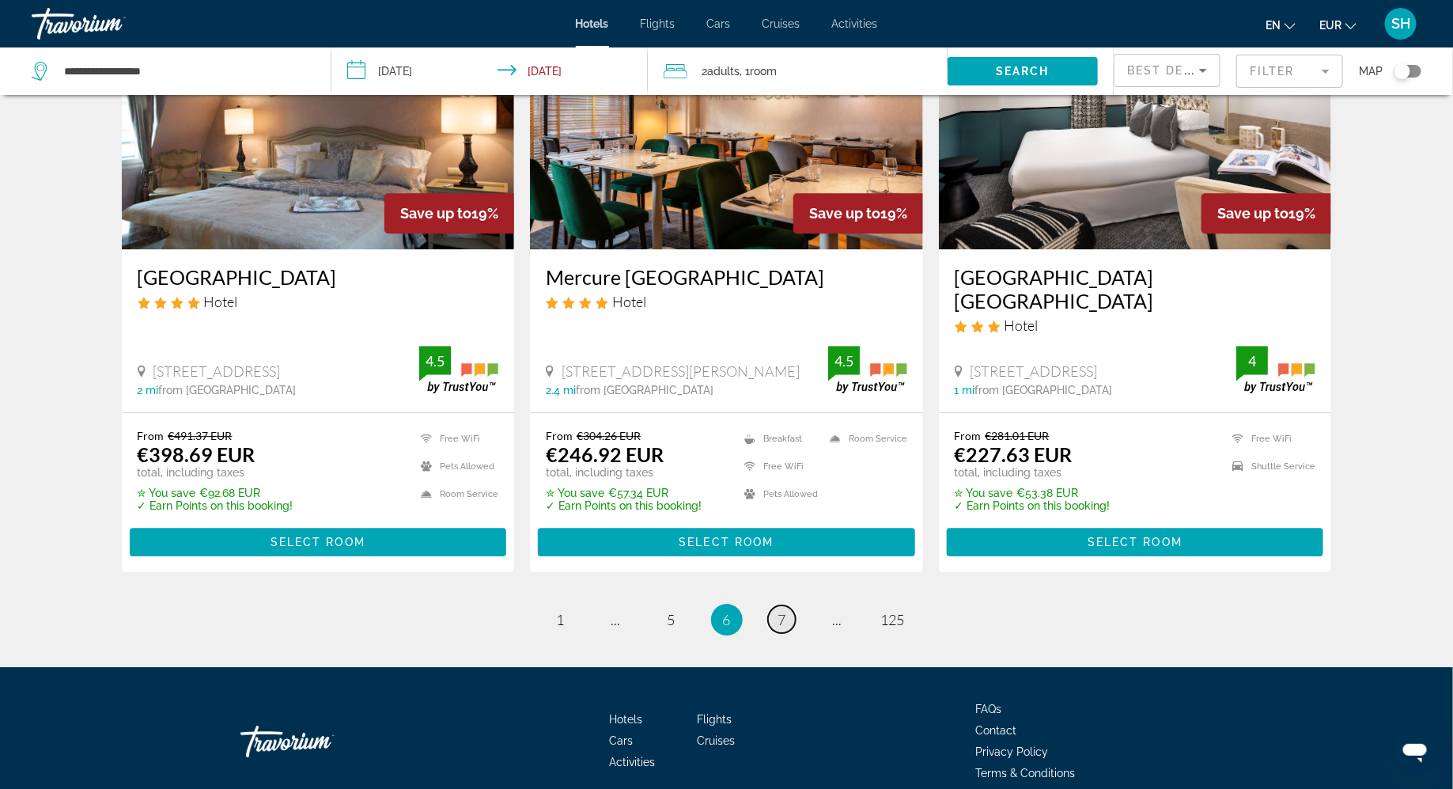
click at [781, 611] on span "7" at bounding box center [782, 619] width 8 height 17
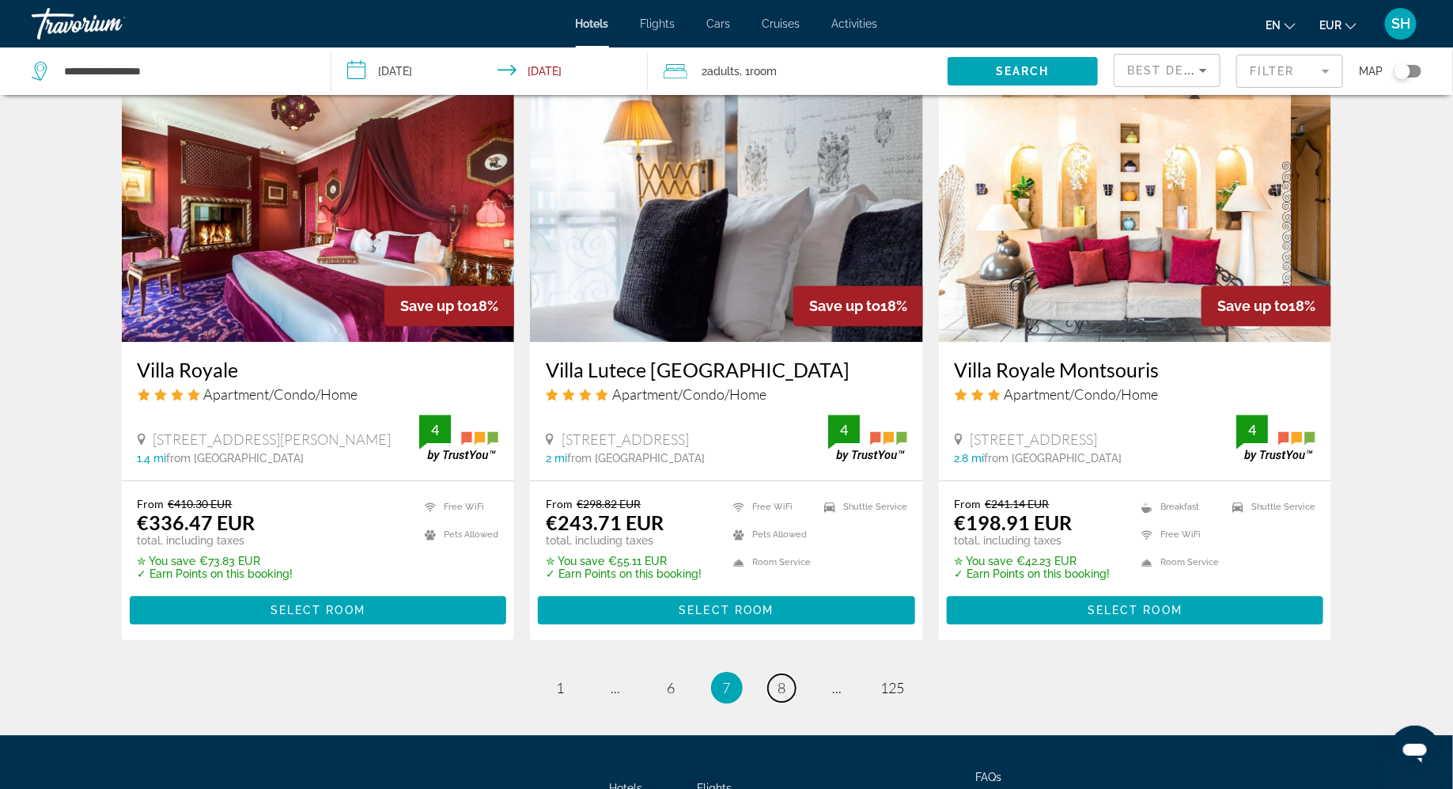
scroll to position [1976, 0]
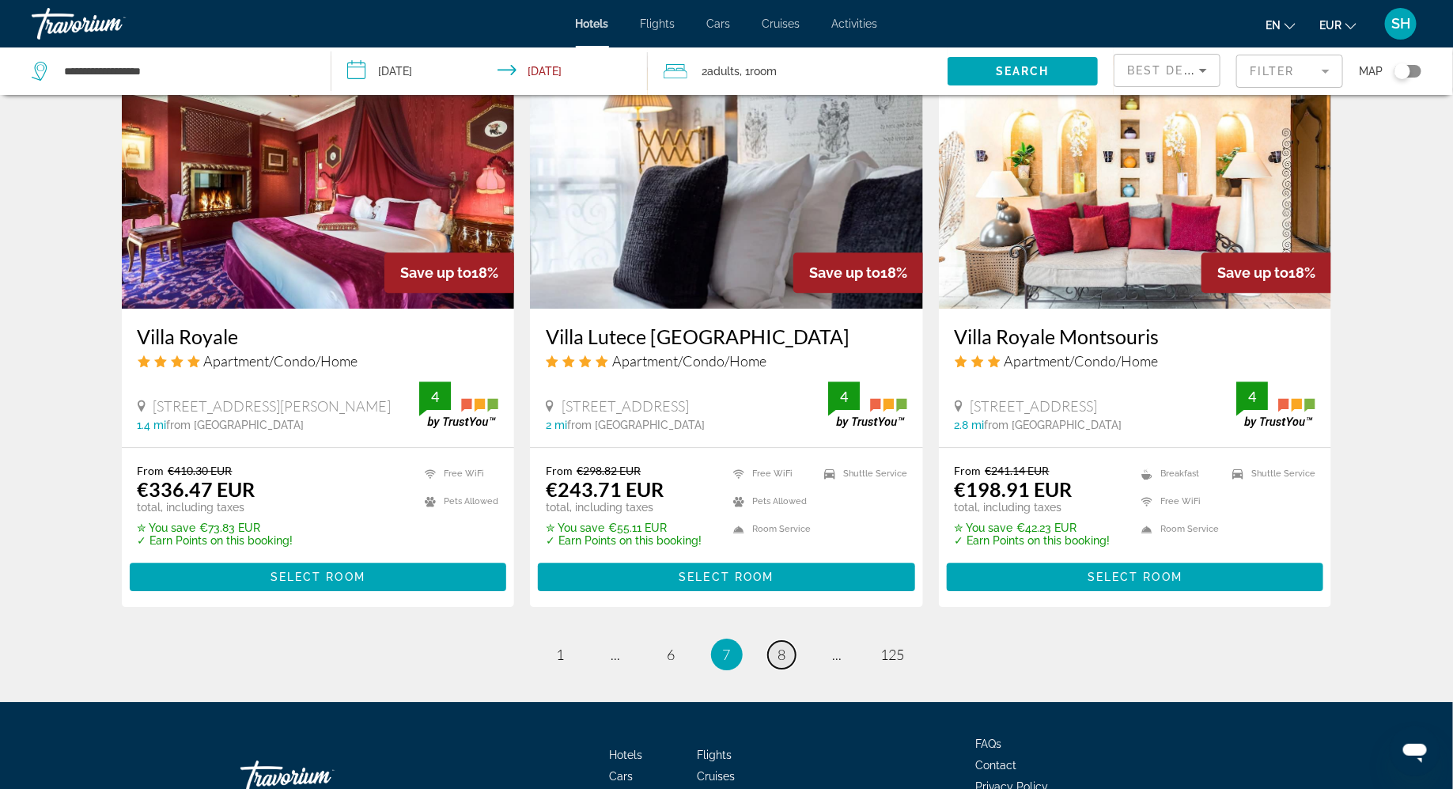
click at [783, 645] on span "8" at bounding box center [782, 653] width 8 height 17
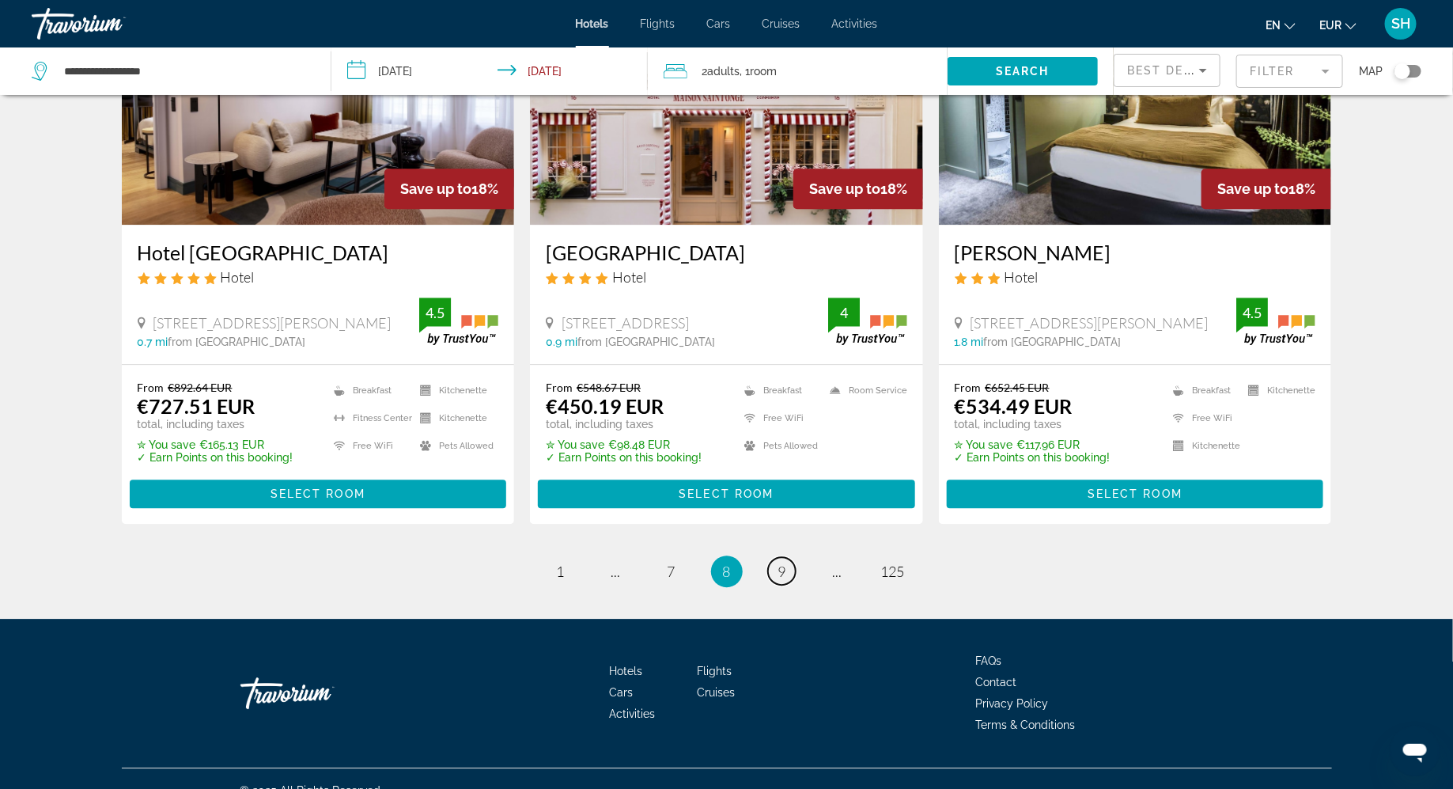
scroll to position [1953, 0]
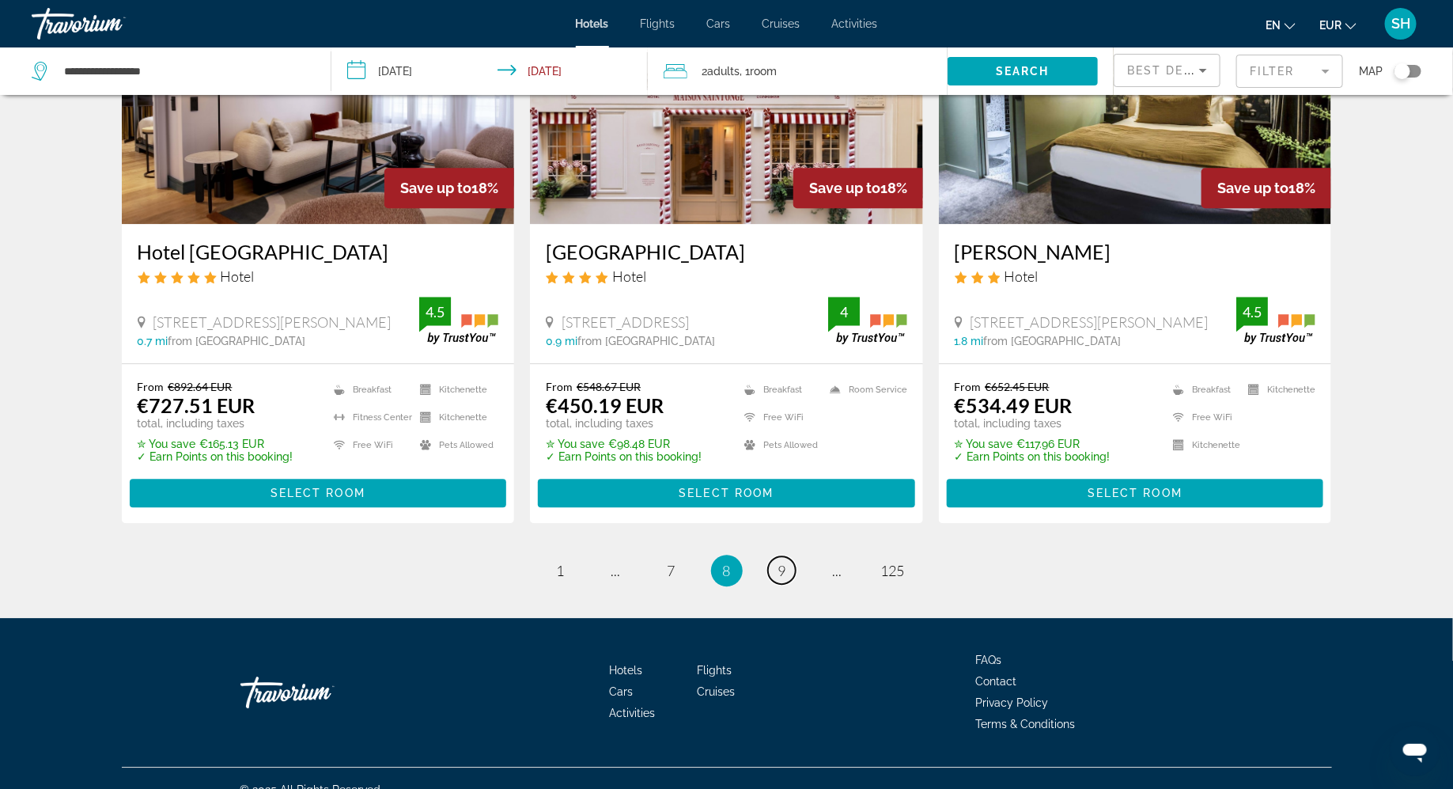
click at [783, 556] on link "page 9" at bounding box center [782, 570] width 28 height 28
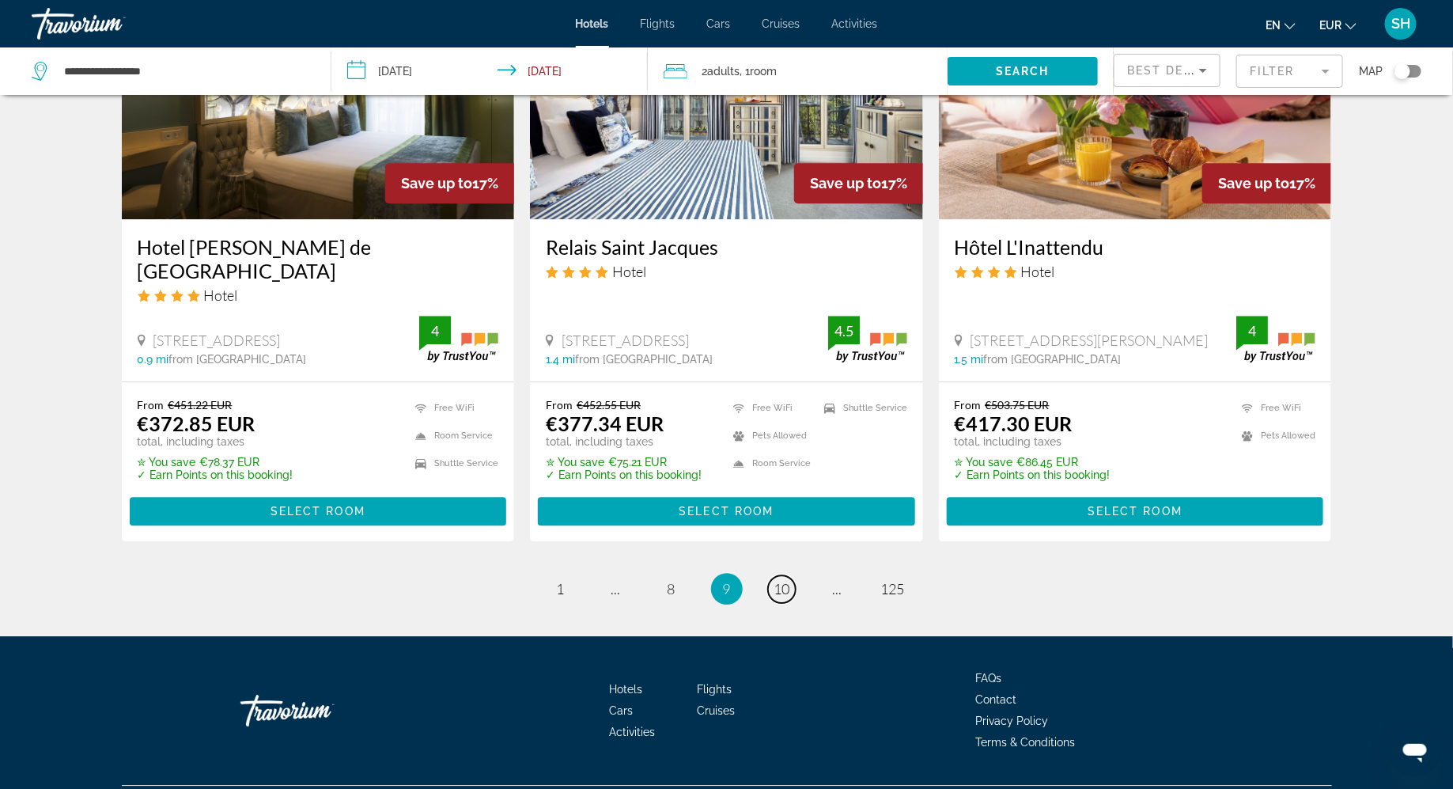
scroll to position [1975, 0]
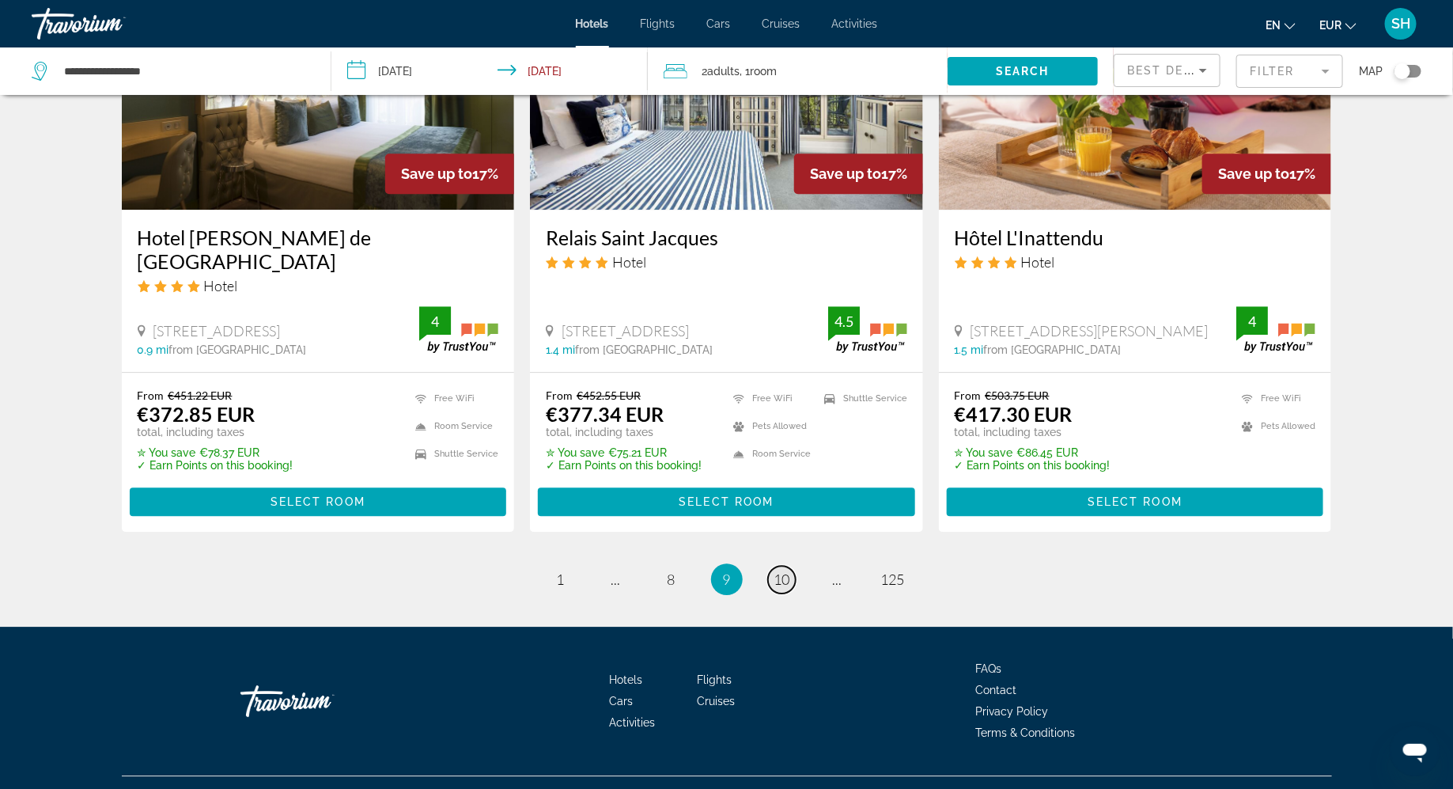
click at [781, 570] on span "10" at bounding box center [782, 578] width 16 height 17
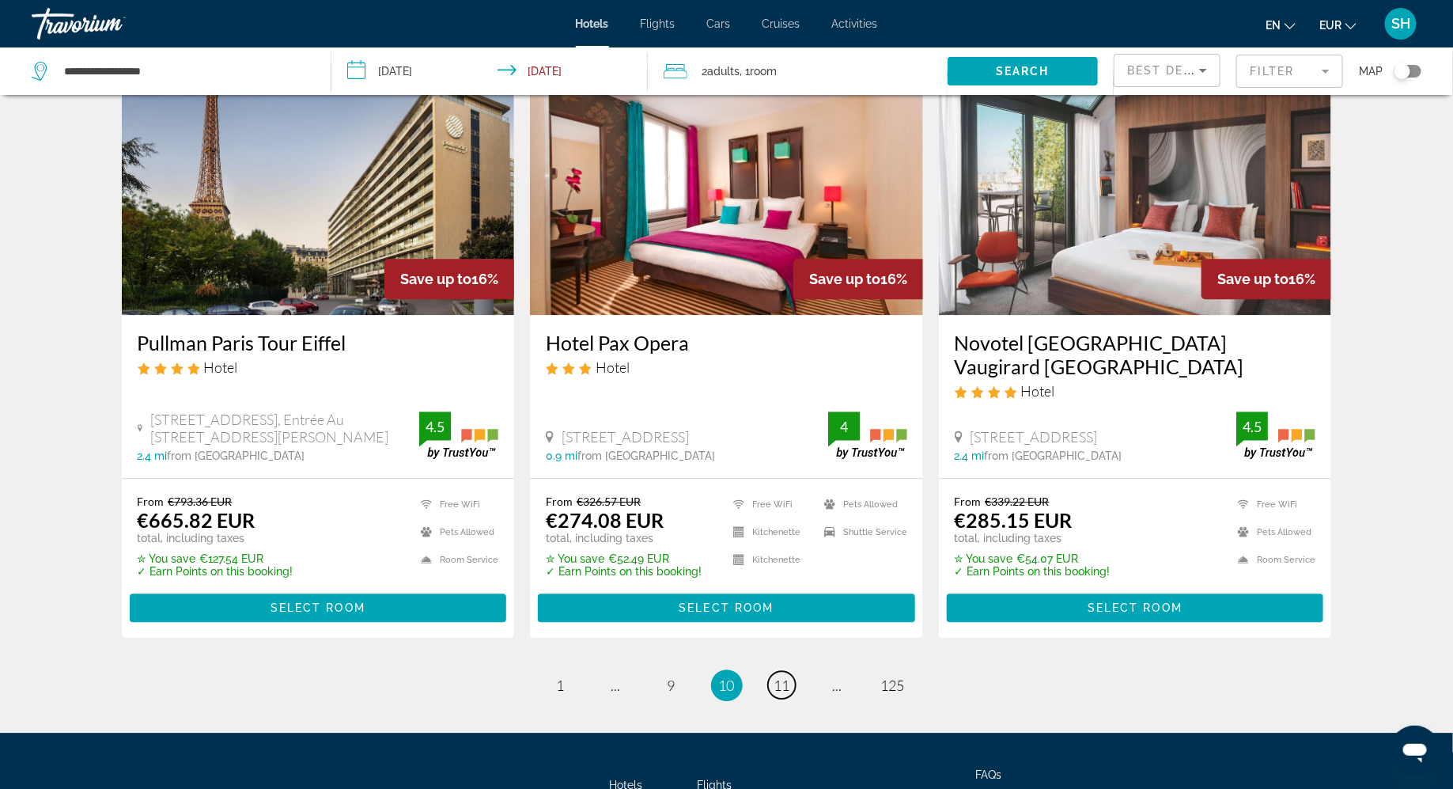
scroll to position [1870, 0]
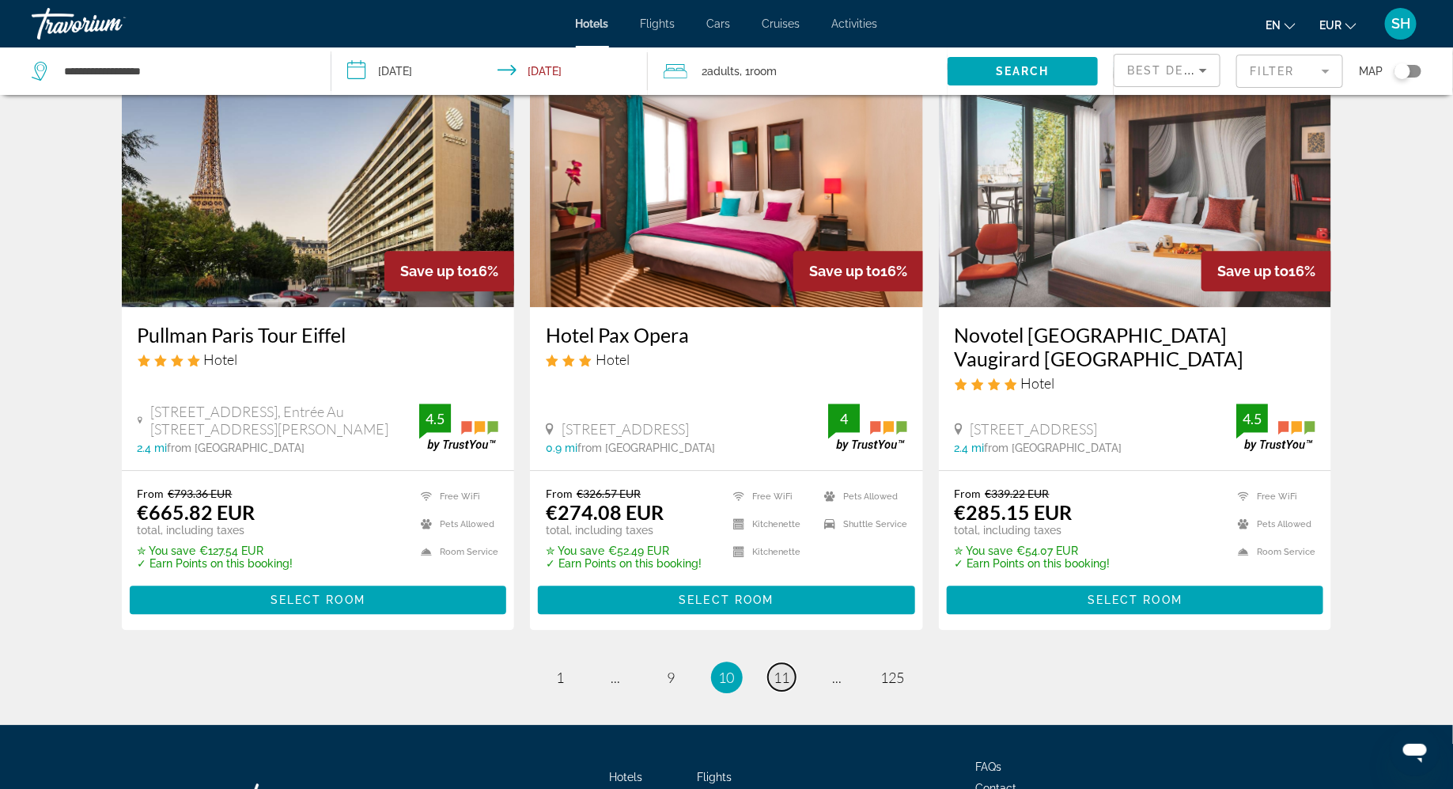
click at [782, 668] on span "11" at bounding box center [782, 676] width 16 height 17
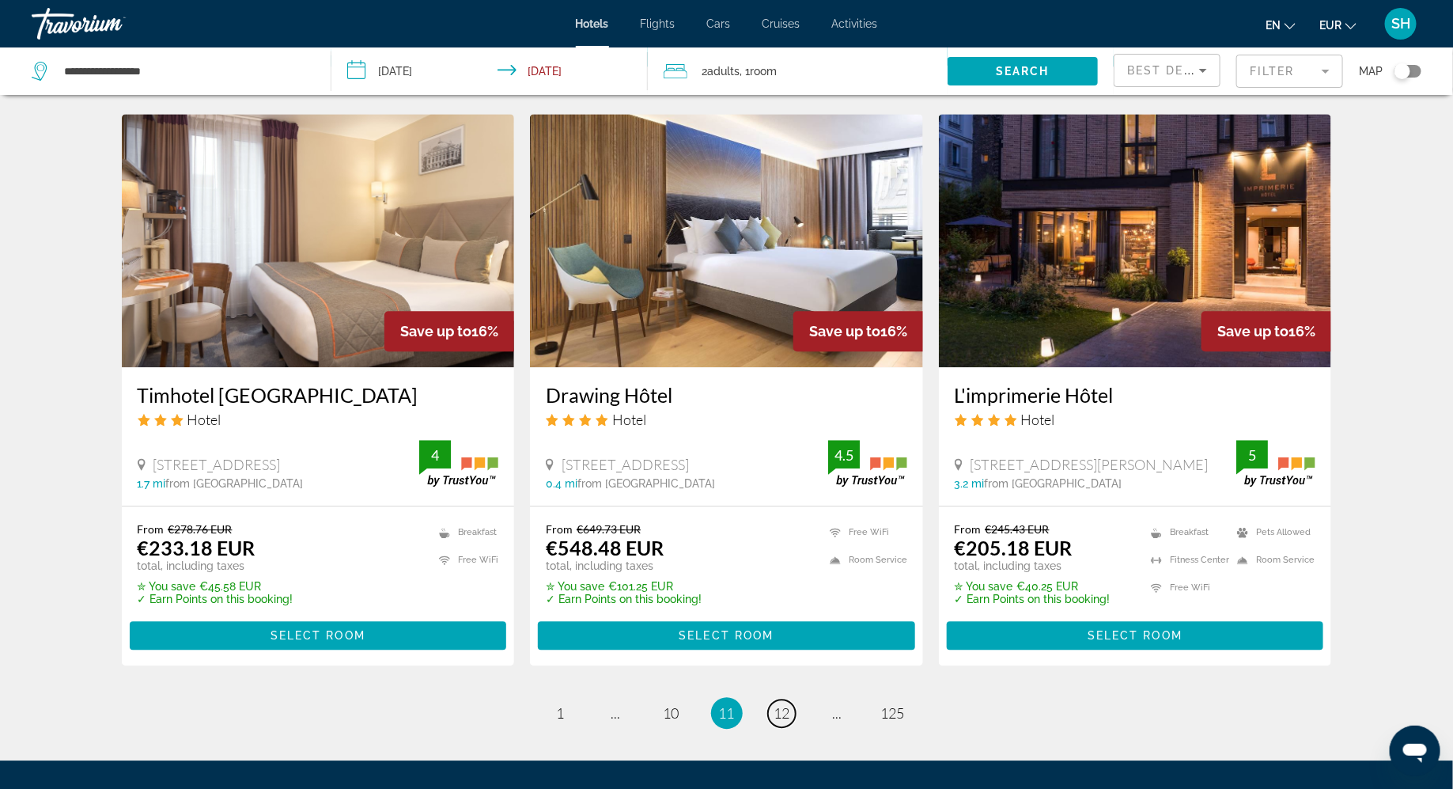
scroll to position [1952, 0]
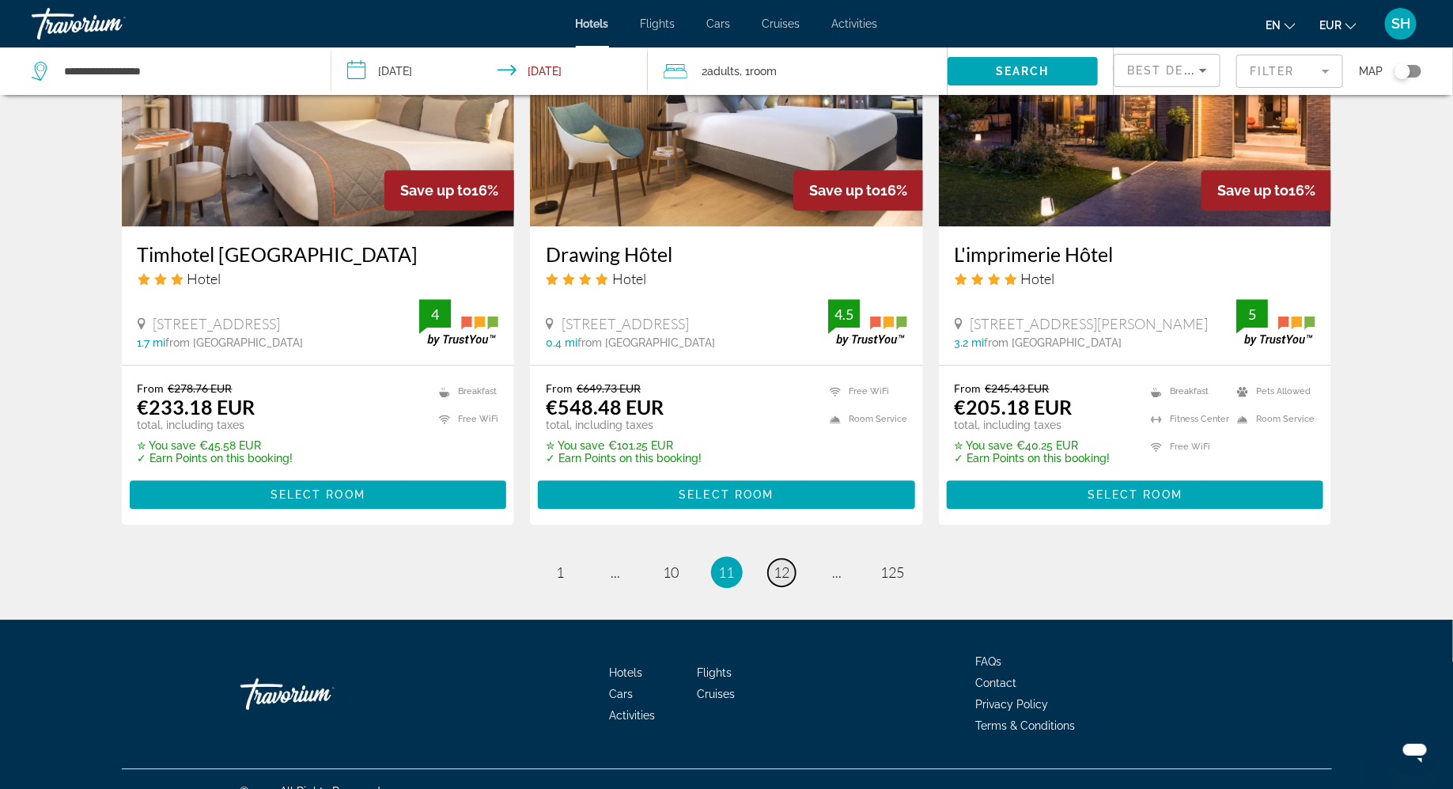
click at [788, 563] on span "12" at bounding box center [782, 571] width 16 height 17
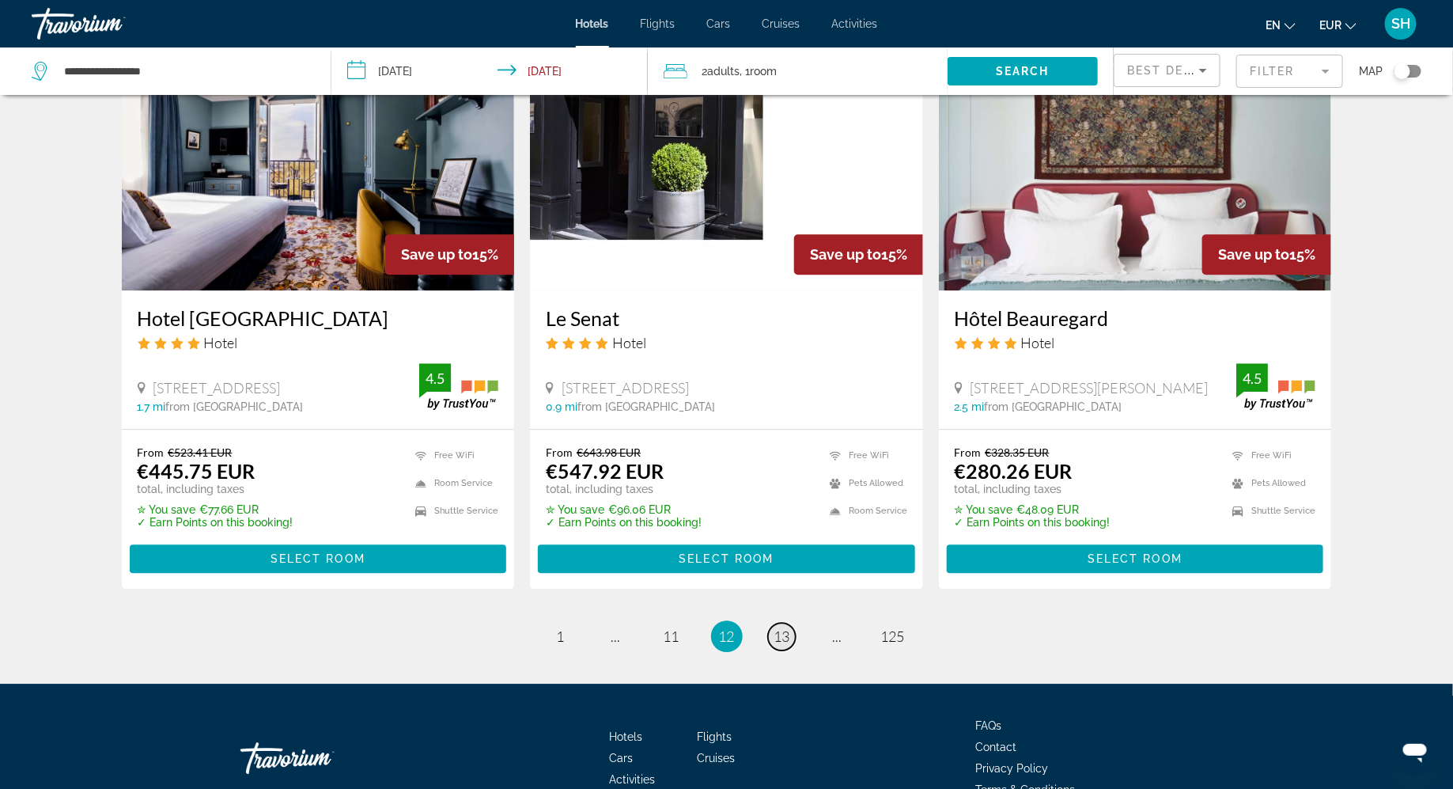
scroll to position [1976, 0]
